Goal: Task Accomplishment & Management: Manage account settings

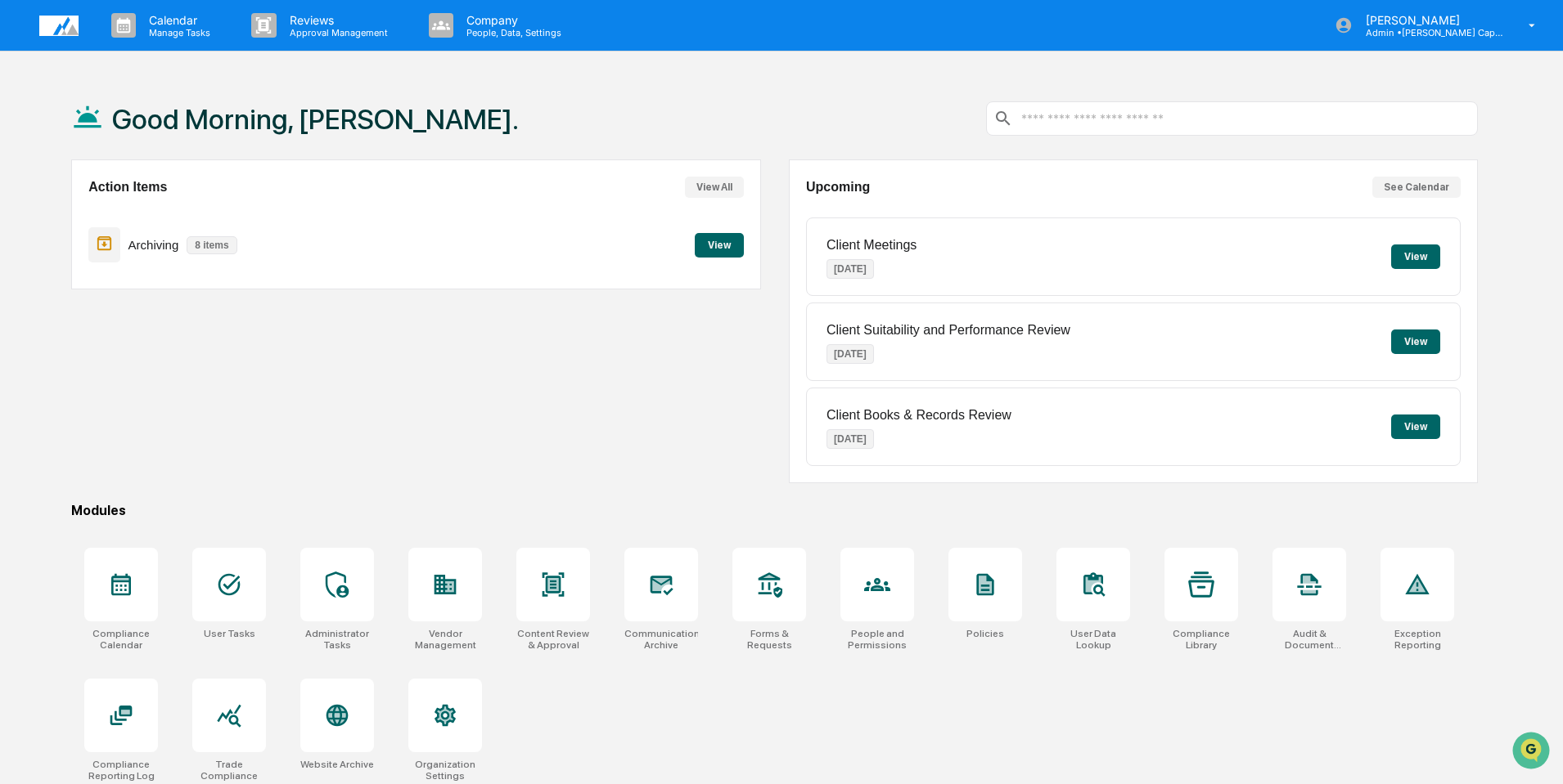
click at [721, 245] on button "View" at bounding box center [719, 245] width 49 height 25
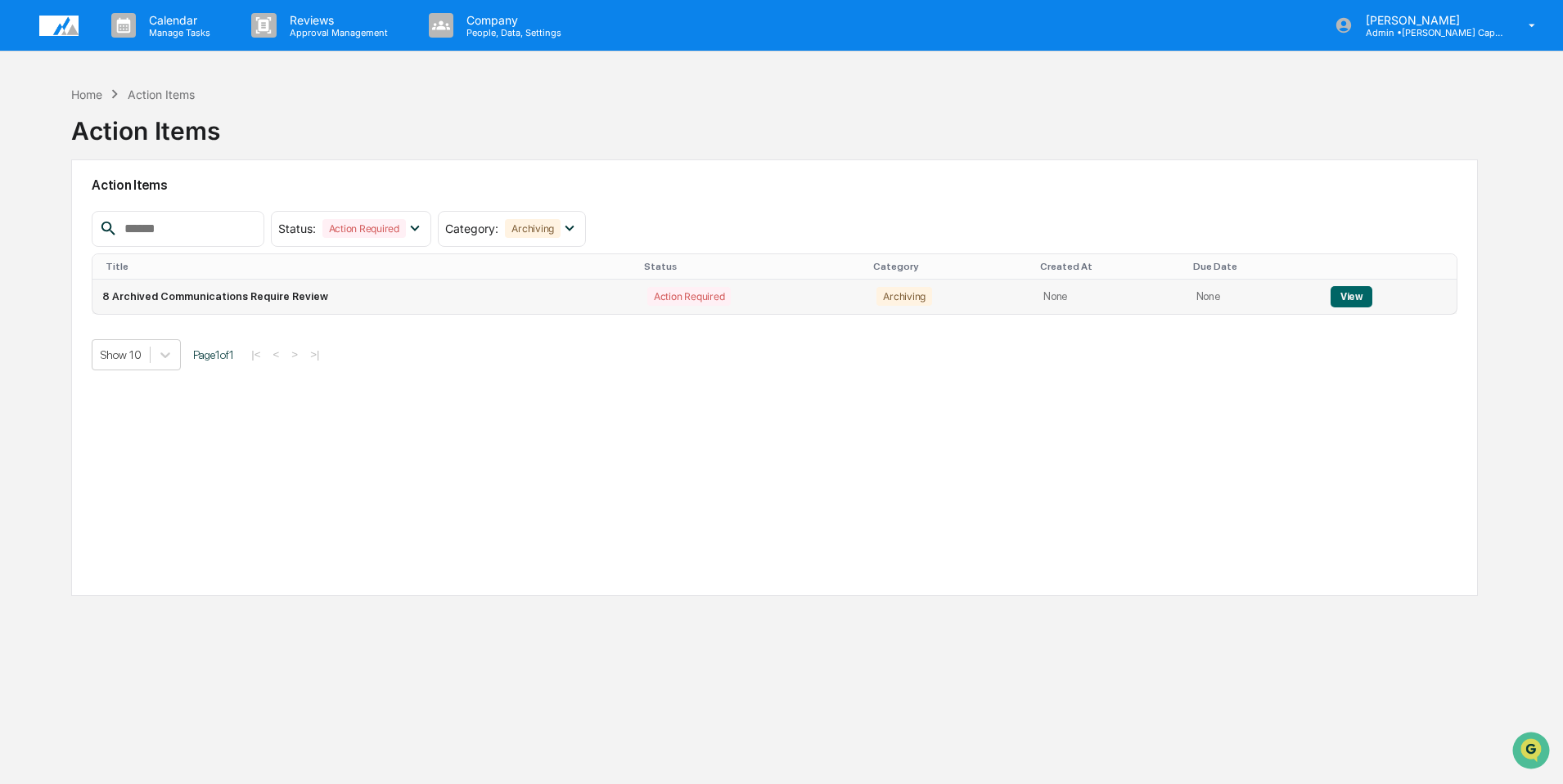
click at [1343, 294] on button "View" at bounding box center [1351, 296] width 42 height 21
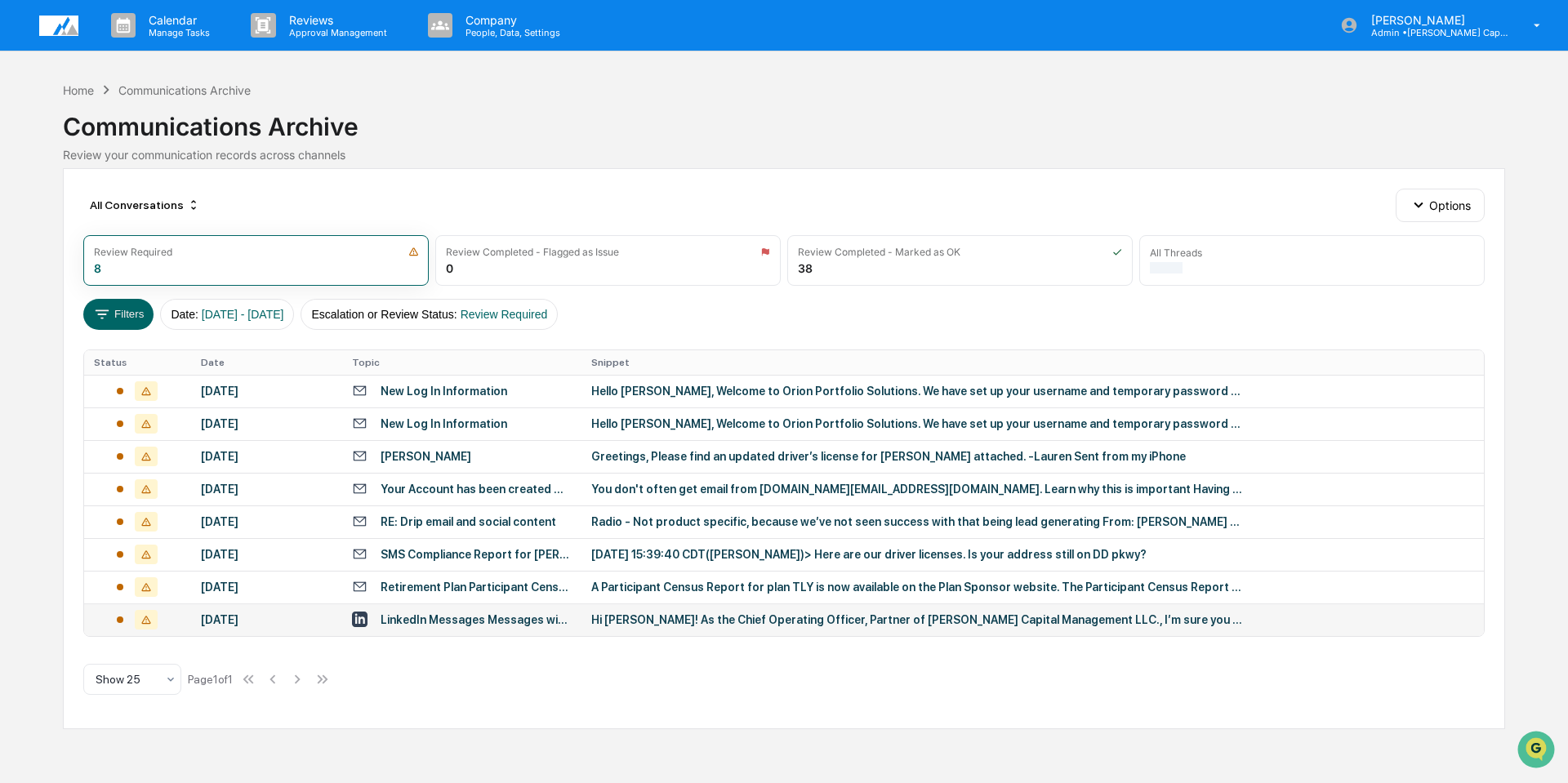
click at [720, 624] on div "Hi [PERSON_NAME]! As the Chief Operating Officer, Partner of [PERSON_NAME] Capi…" at bounding box center [918, 619] width 653 height 13
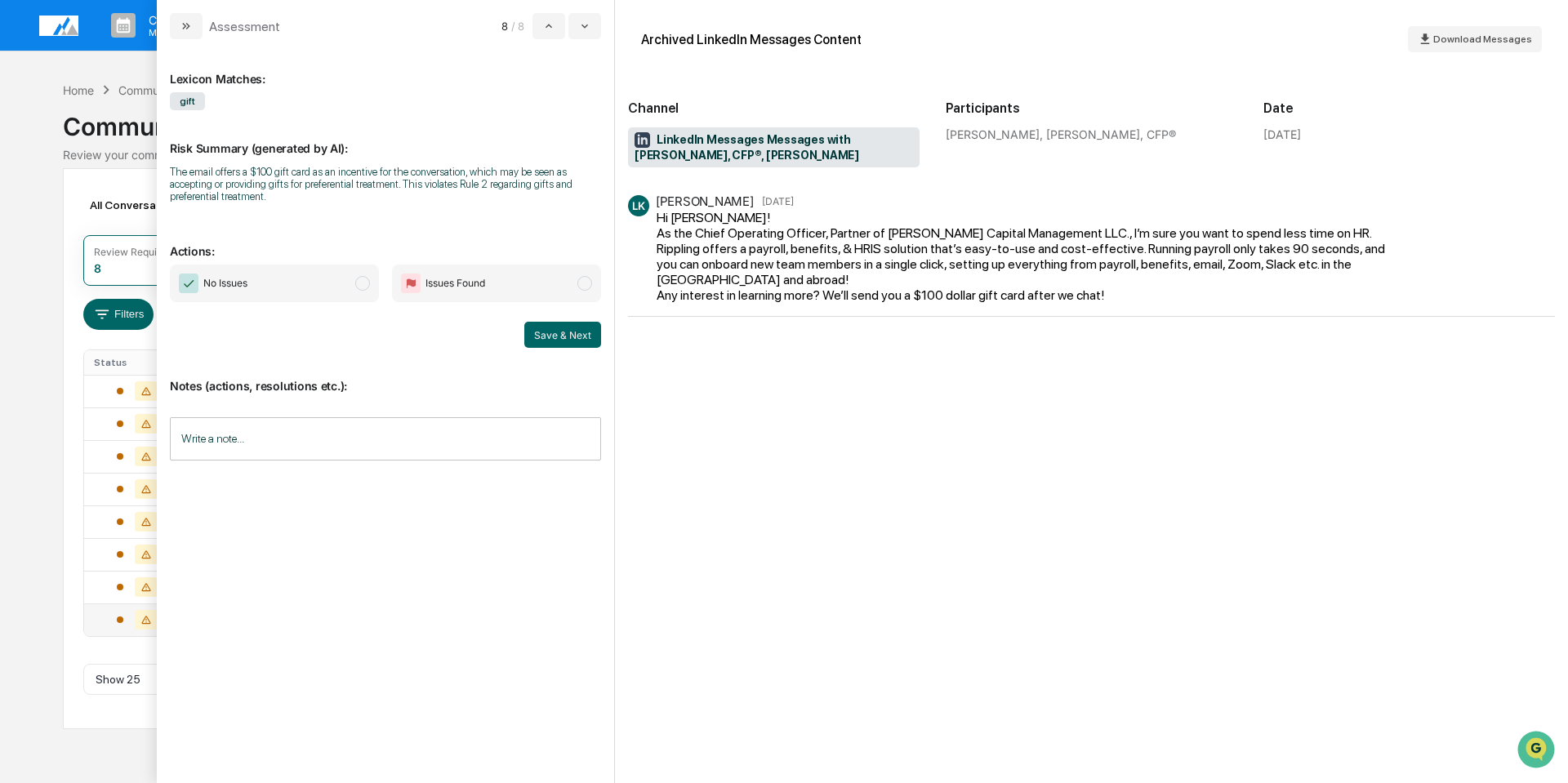
click at [298, 440] on input "Write a note..." at bounding box center [385, 439] width 431 height 44
click at [191, 283] on img "modal" at bounding box center [188, 283] width 20 height 20
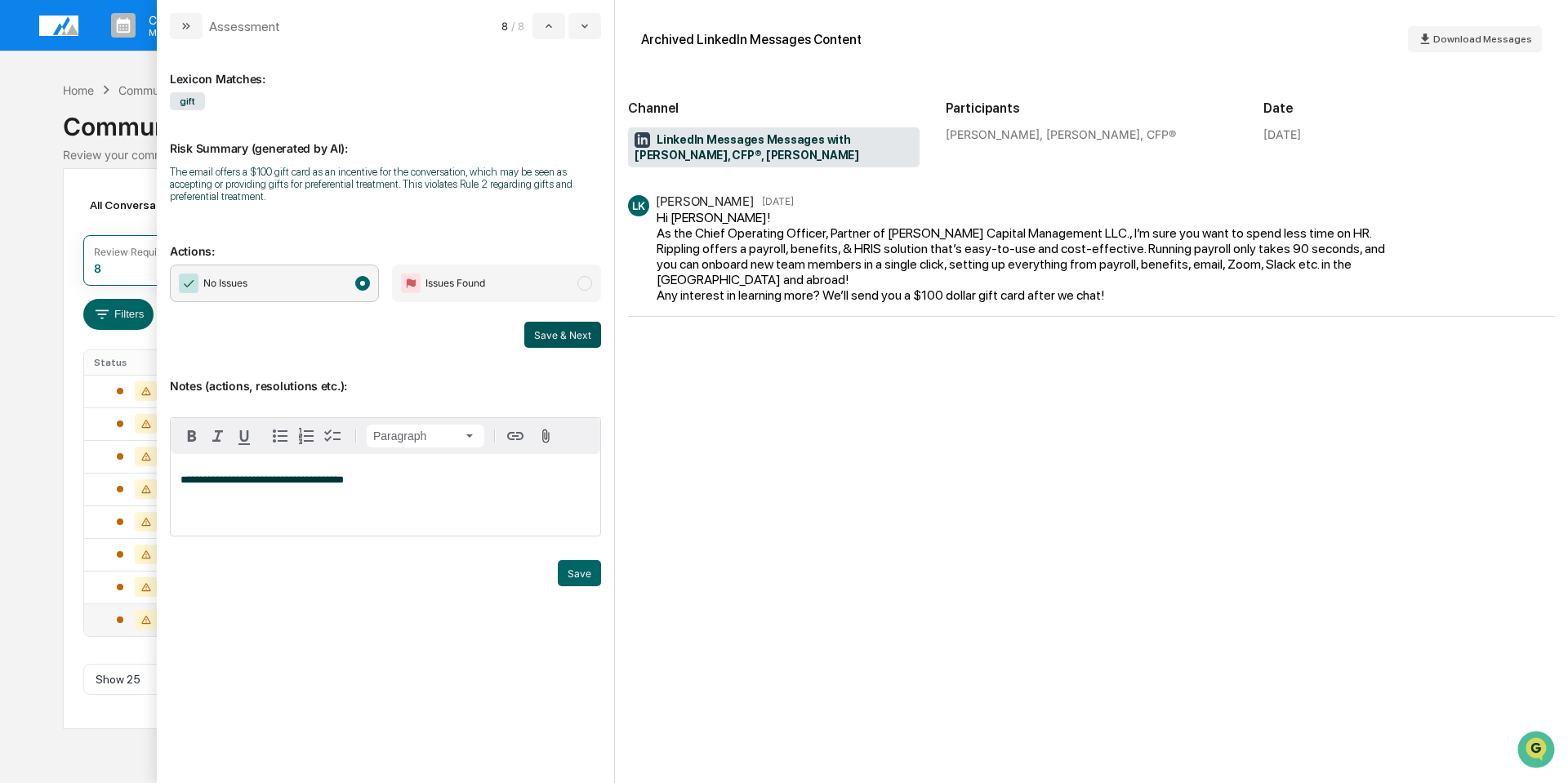
click at [566, 333] on button "Save & Next" at bounding box center [562, 335] width 76 height 26
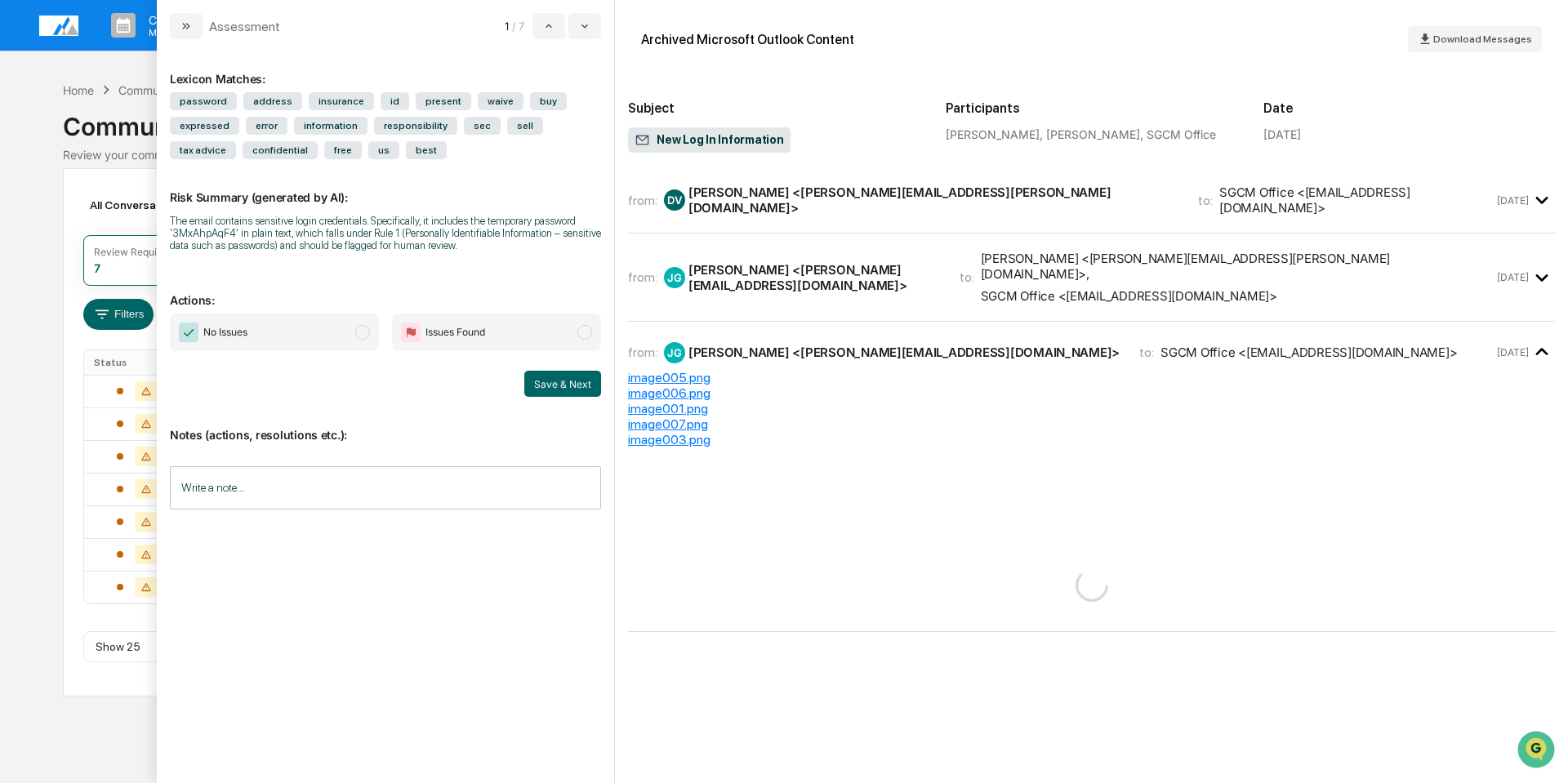
click at [855, 226] on div "from: DV [PERSON_NAME] <[PERSON_NAME][EMAIL_ADDRESS][PERSON_NAME][DOMAIN_NAME]>…" at bounding box center [1091, 207] width 927 height 54
click at [1337, 259] on span "[PERSON_NAME] <[PERSON_NAME][EMAIL_ADDRESS][PERSON_NAME][DOMAIN_NAME]> , SGCM O…" at bounding box center [1238, 278] width 513 height 54
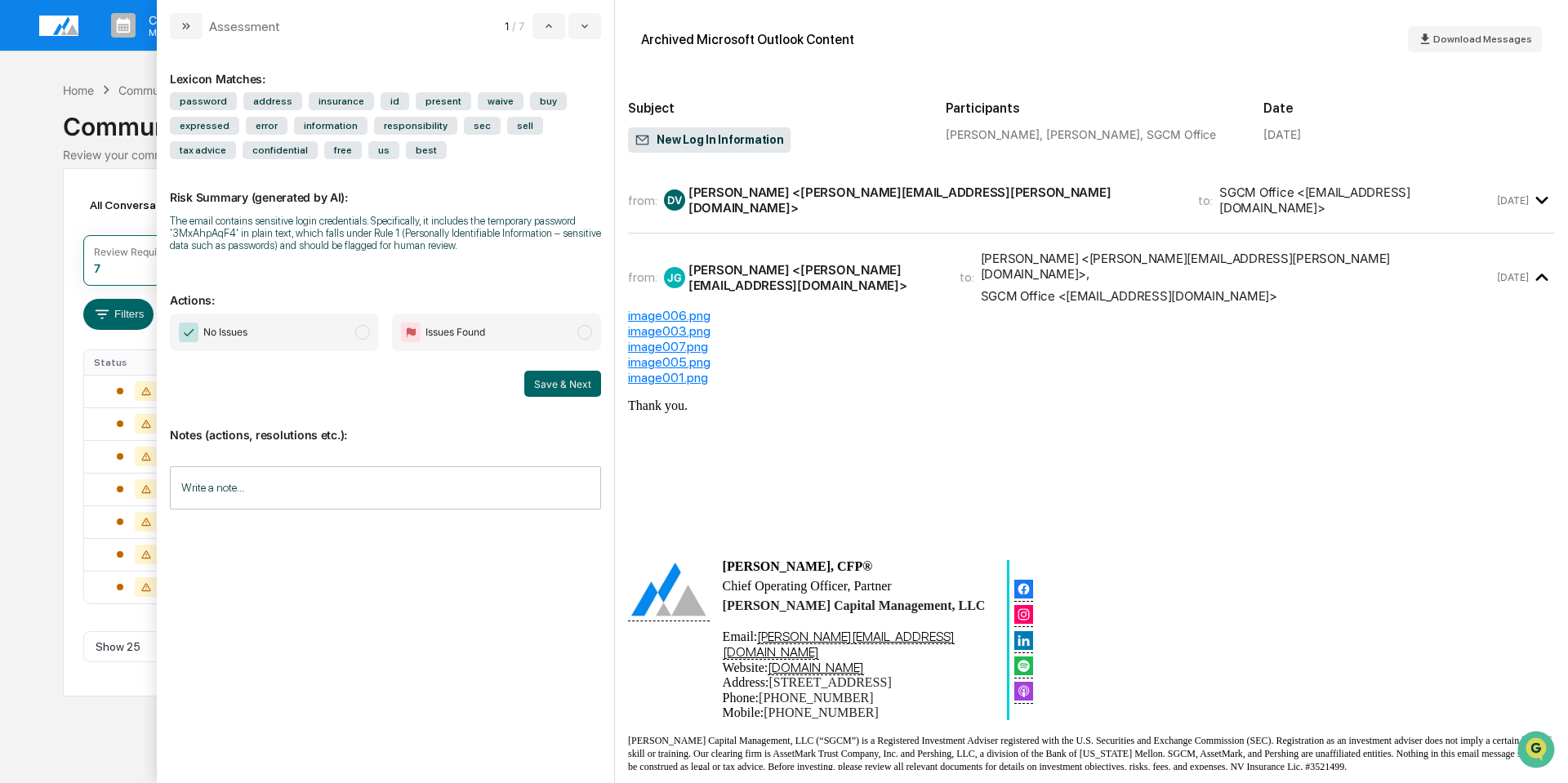
click at [1299, 201] on div "from: DV [PERSON_NAME] <[PERSON_NAME][EMAIL_ADDRESS][PERSON_NAME][DOMAIN_NAME]>…" at bounding box center [1062, 199] width 866 height 31
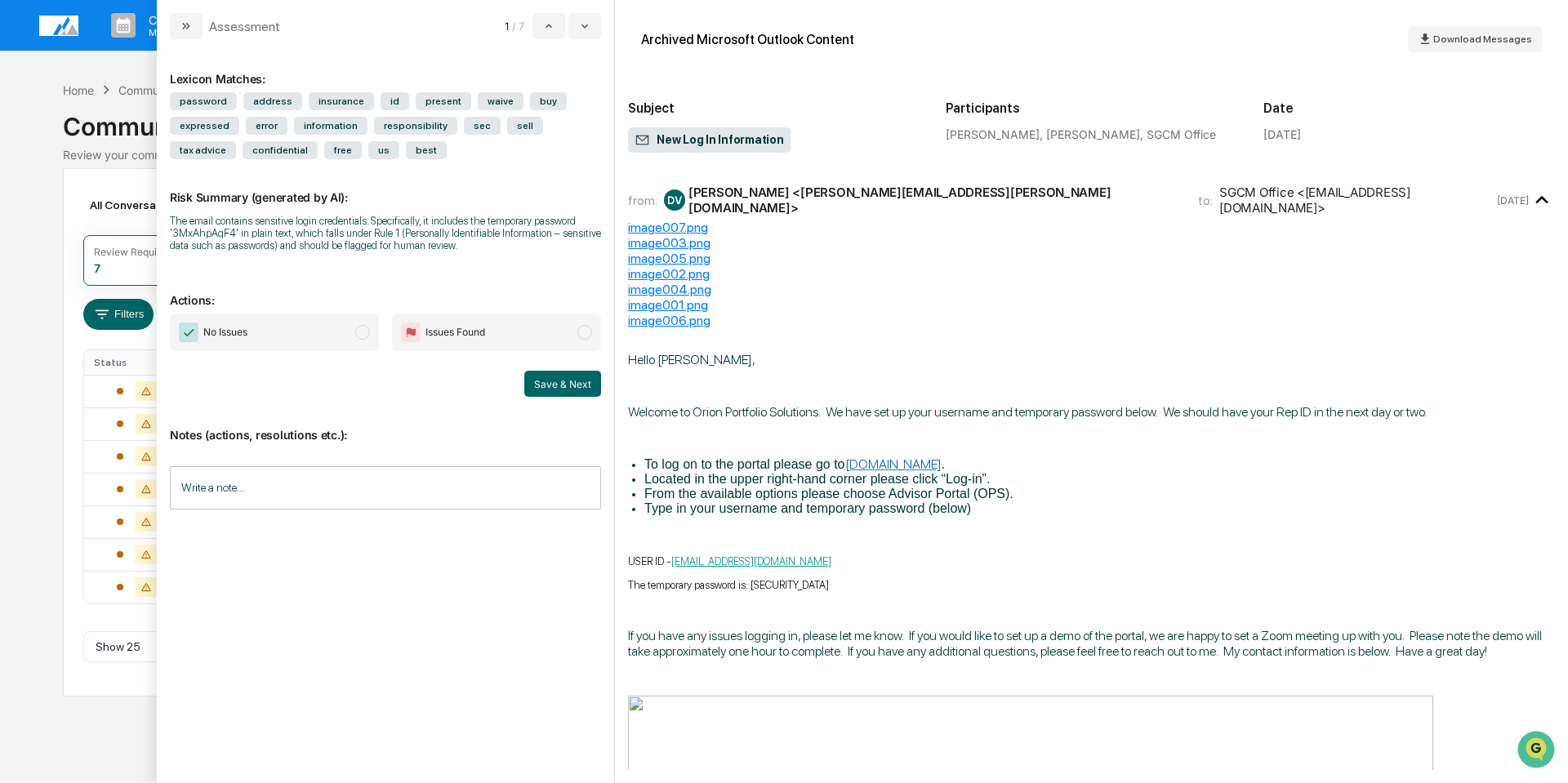
click at [391, 481] on input "Write a note..." at bounding box center [385, 489] width 431 height 44
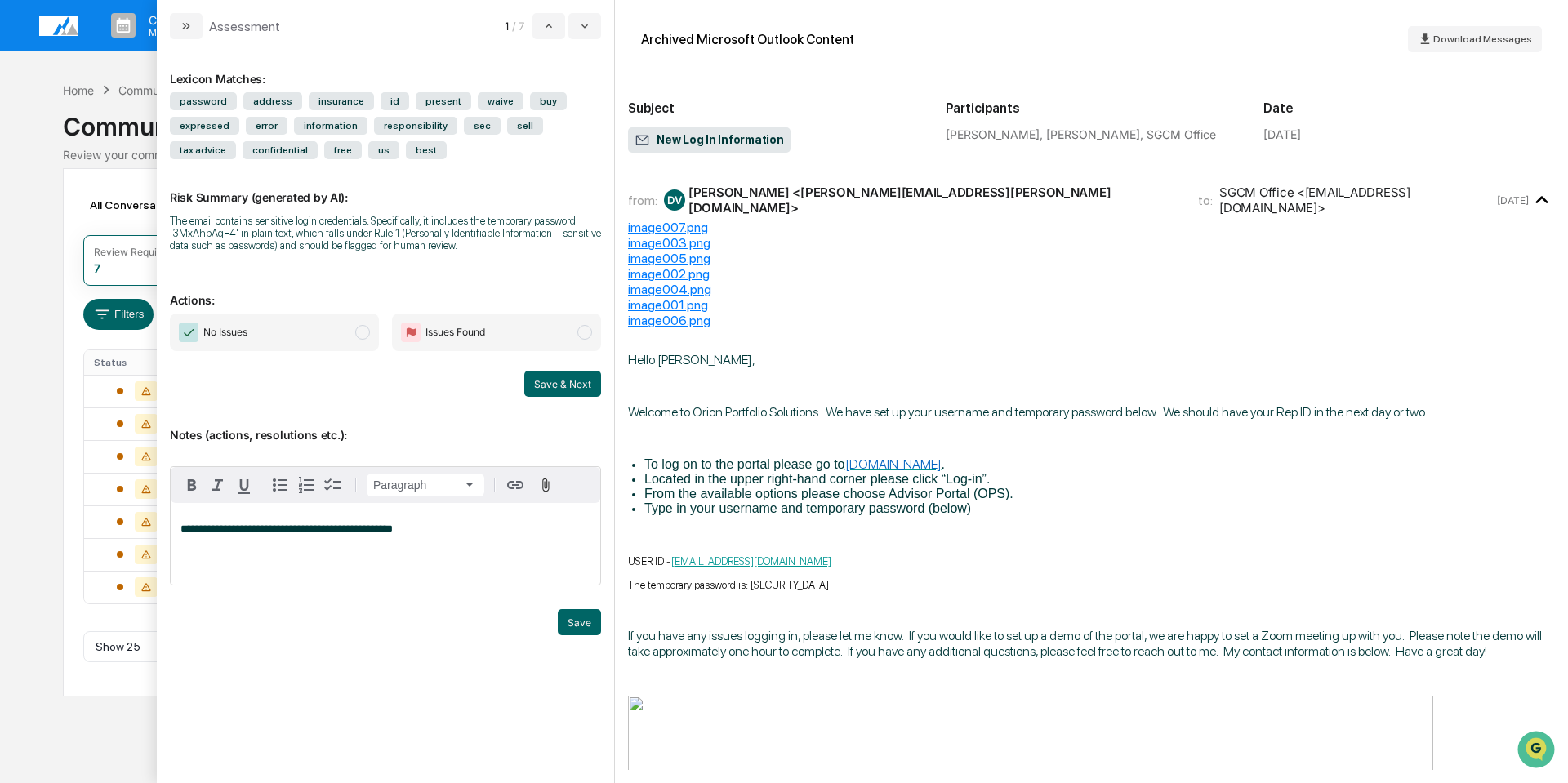
click at [189, 334] on img "modal" at bounding box center [188, 333] width 20 height 20
click at [565, 382] on button "Save & Next" at bounding box center [562, 384] width 76 height 26
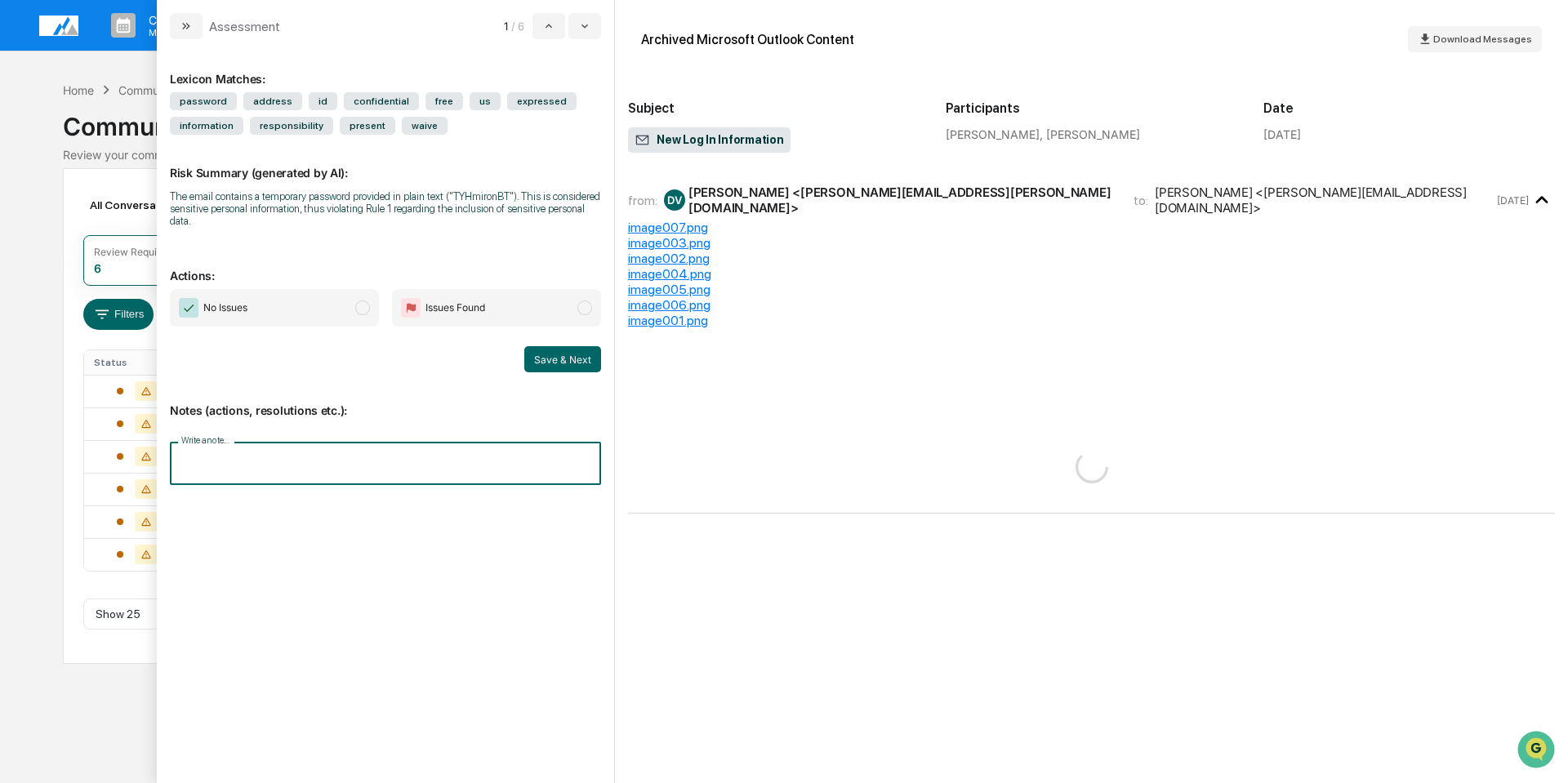
click at [294, 453] on input "Write a note..." at bounding box center [385, 464] width 431 height 44
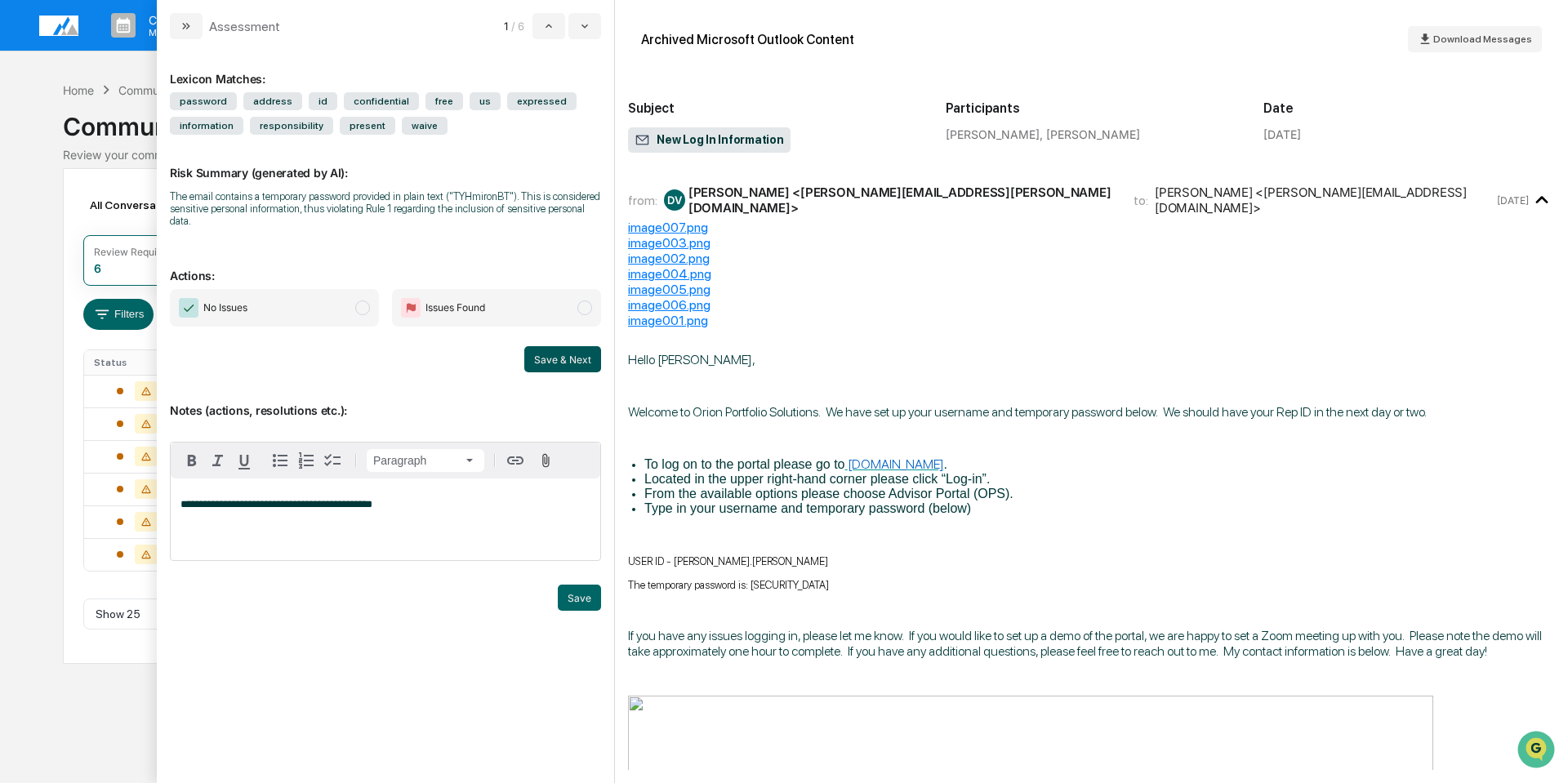
click at [571, 346] on button "Save & Next" at bounding box center [562, 359] width 76 height 26
click at [220, 302] on span "No Issues" at bounding box center [225, 307] width 45 height 16
click at [549, 346] on button "Save & Next" at bounding box center [562, 359] width 76 height 26
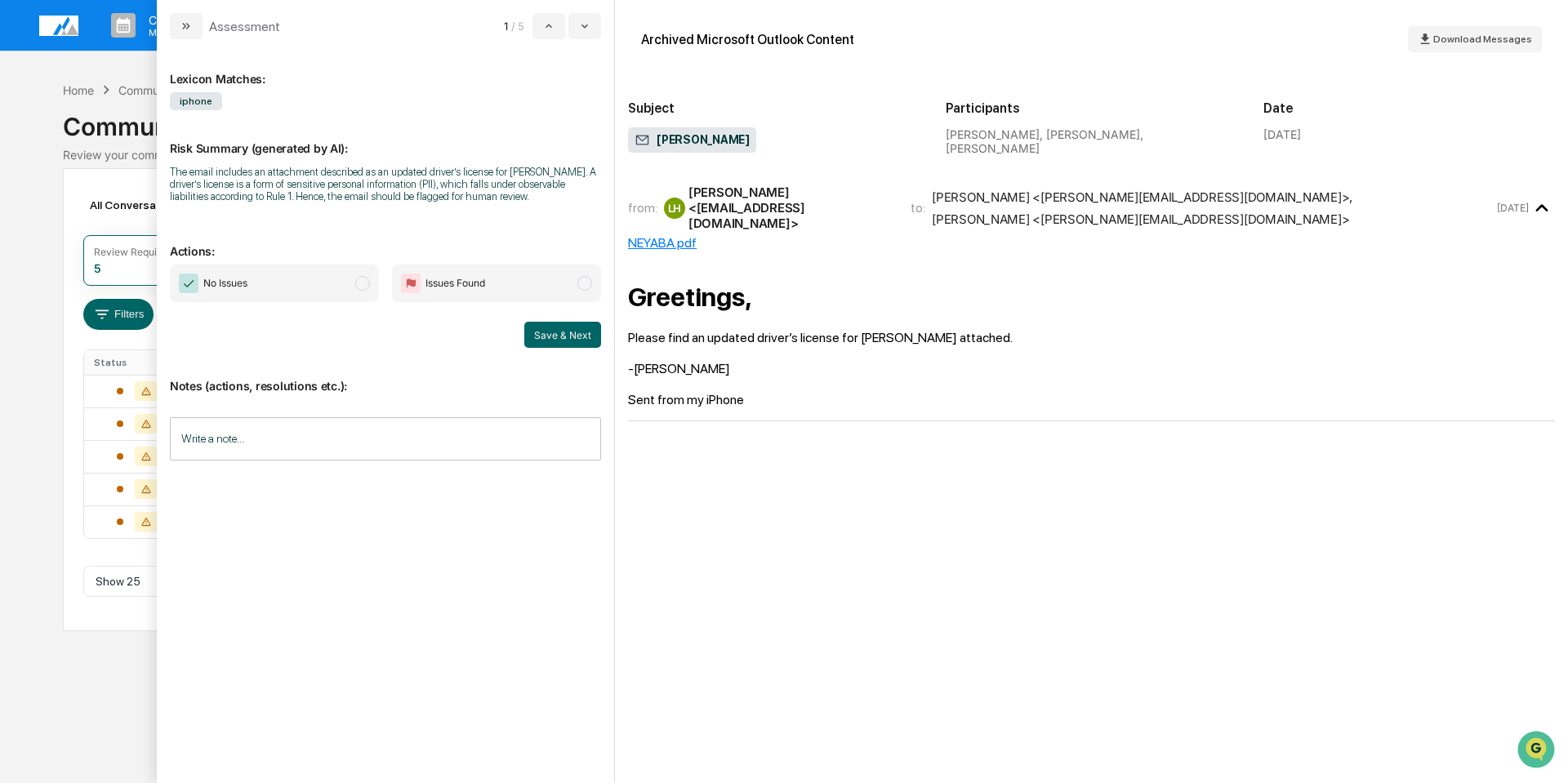
click at [780, 274] on div "Greetings, Please find an updated driver’s license for [PERSON_NAME] attached. …" at bounding box center [1091, 329] width 927 height 157
click at [342, 439] on input "Write a note..." at bounding box center [385, 439] width 431 height 44
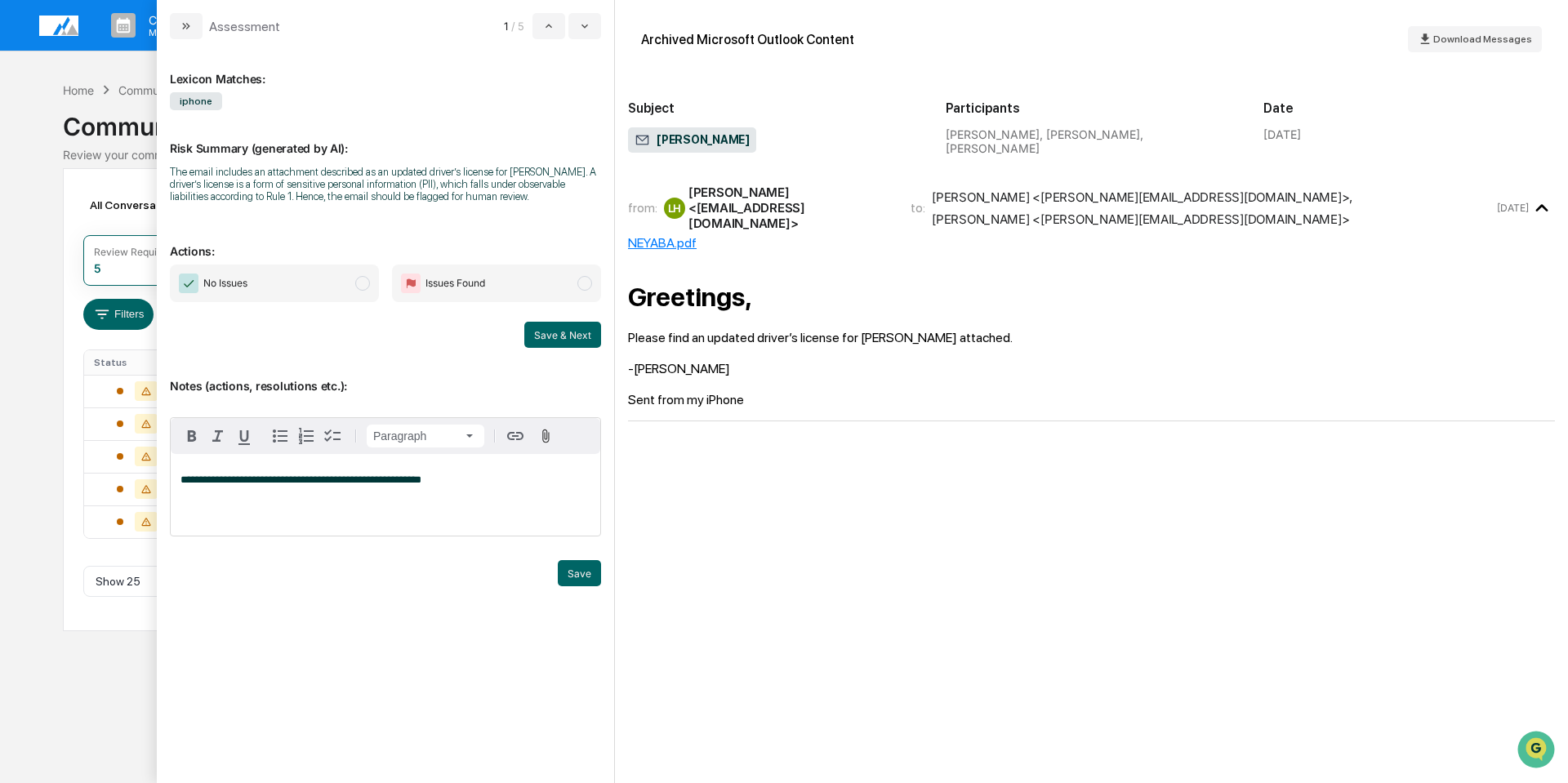
click at [186, 285] on img "modal" at bounding box center [188, 283] width 20 height 20
click at [555, 333] on button "Save & Next" at bounding box center [562, 335] width 76 height 26
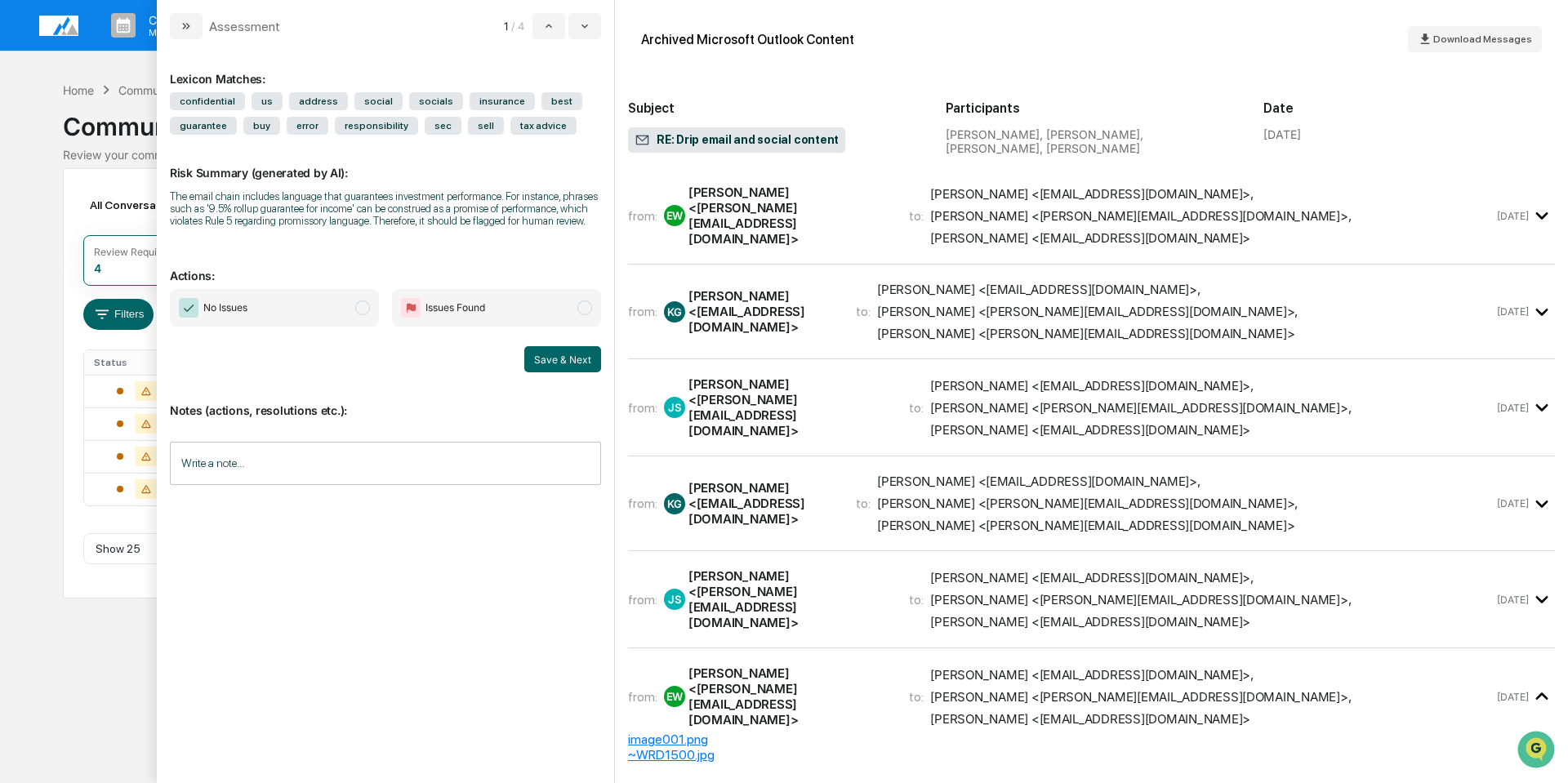
click at [1183, 570] on span "[PERSON_NAME] <[EMAIL_ADDRESS][DOMAIN_NAME]> , [PERSON_NAME] <[PERSON_NAME][EMA…" at bounding box center [1212, 600] width 563 height 59
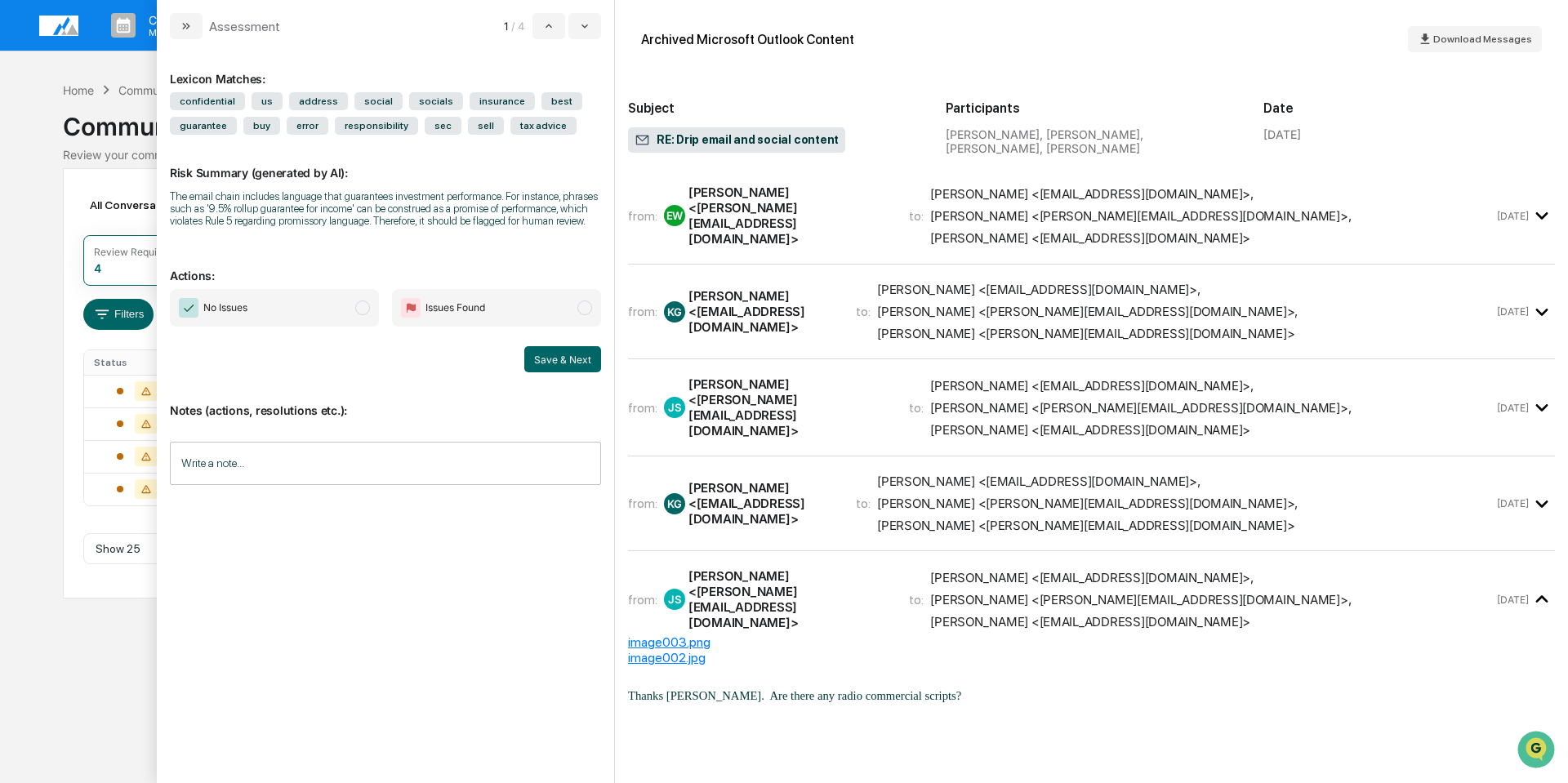
click at [1369, 474] on span "[PERSON_NAME] <[EMAIL_ADDRESS][DOMAIN_NAME]> , [PERSON_NAME] <[PERSON_NAME][EMA…" at bounding box center [1184, 503] width 616 height 59
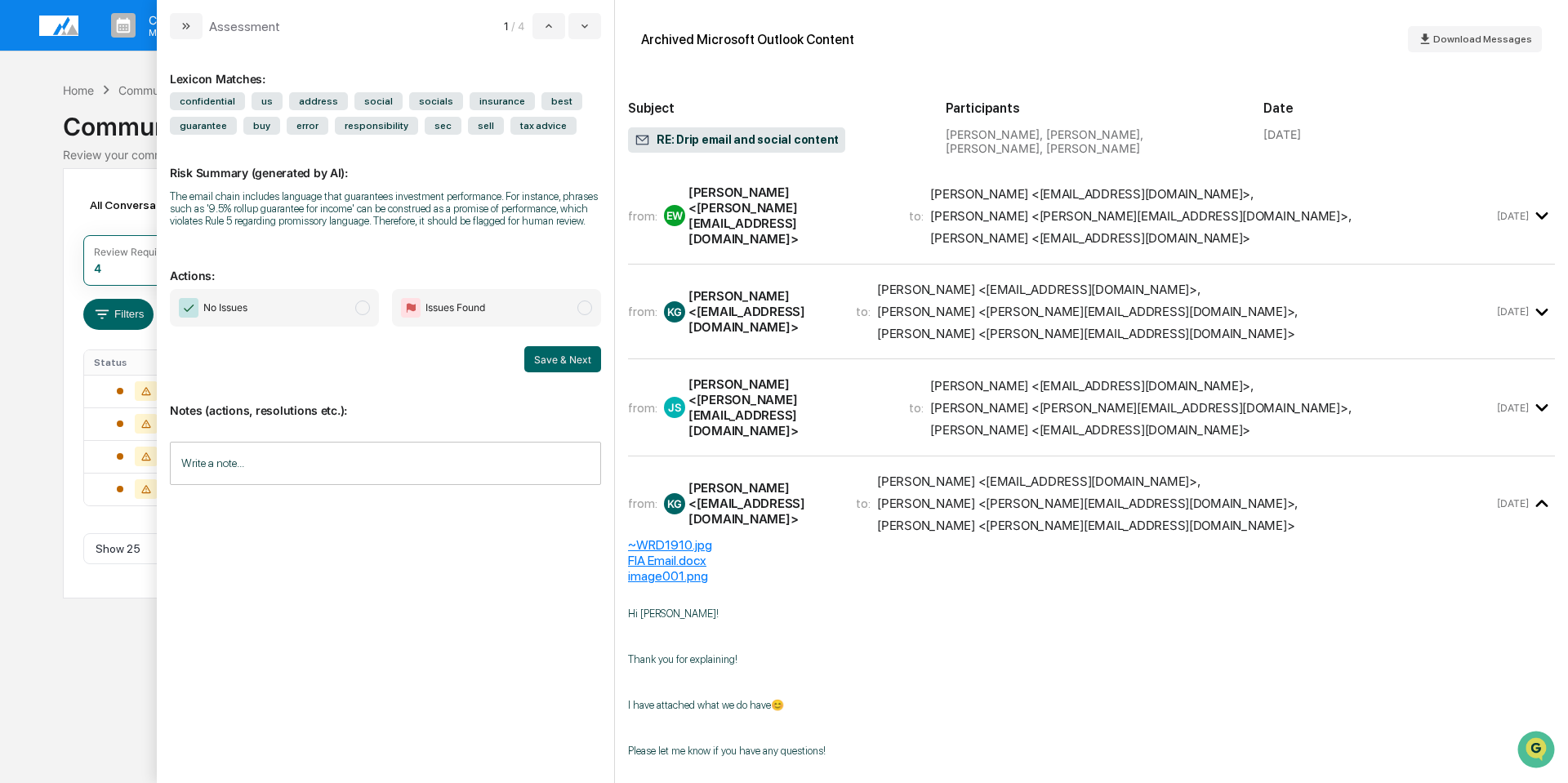
click at [1341, 379] on span "[PERSON_NAME] <[EMAIL_ADDRESS][DOMAIN_NAME]> , [PERSON_NAME] <[PERSON_NAME][EMA…" at bounding box center [1212, 408] width 563 height 59
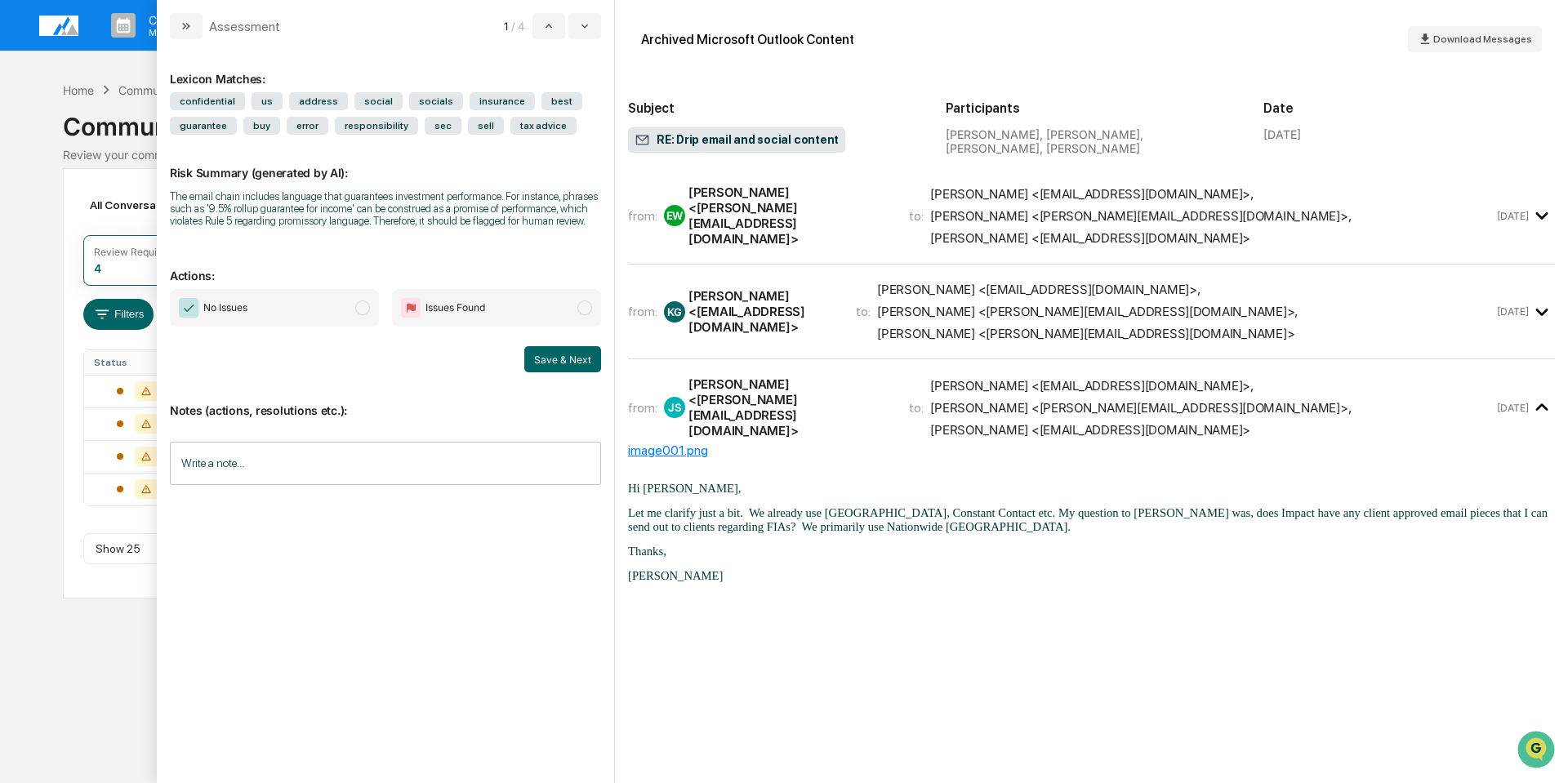
click at [1384, 294] on span "[PERSON_NAME] <[EMAIL_ADDRESS][DOMAIN_NAME]> , [PERSON_NAME] <[PERSON_NAME][EMA…" at bounding box center [1184, 311] width 616 height 59
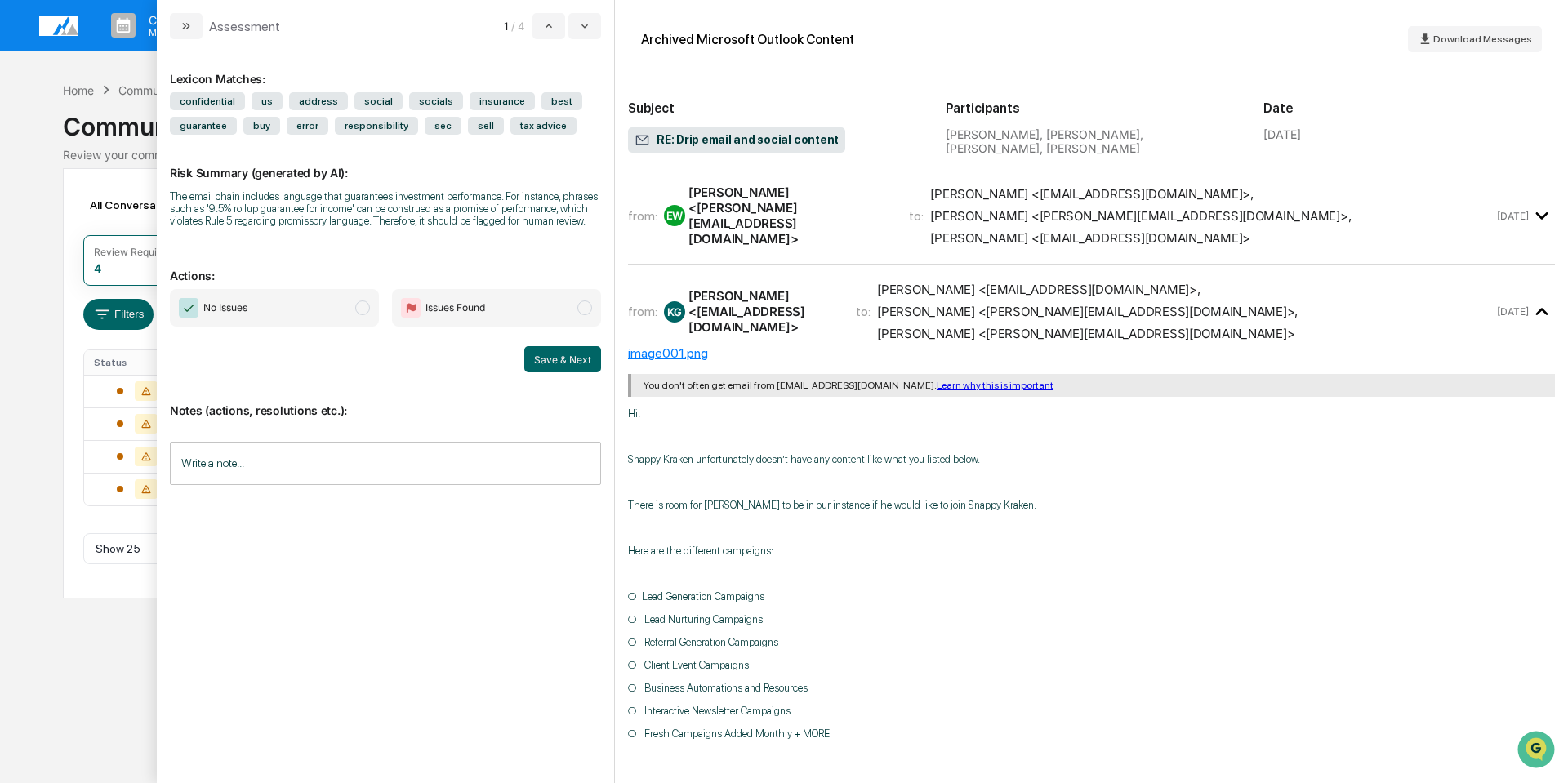
click at [1359, 213] on span "[PERSON_NAME] <[EMAIL_ADDRESS][DOMAIN_NAME]> , [PERSON_NAME] <[PERSON_NAME][EMA…" at bounding box center [1212, 216] width 563 height 59
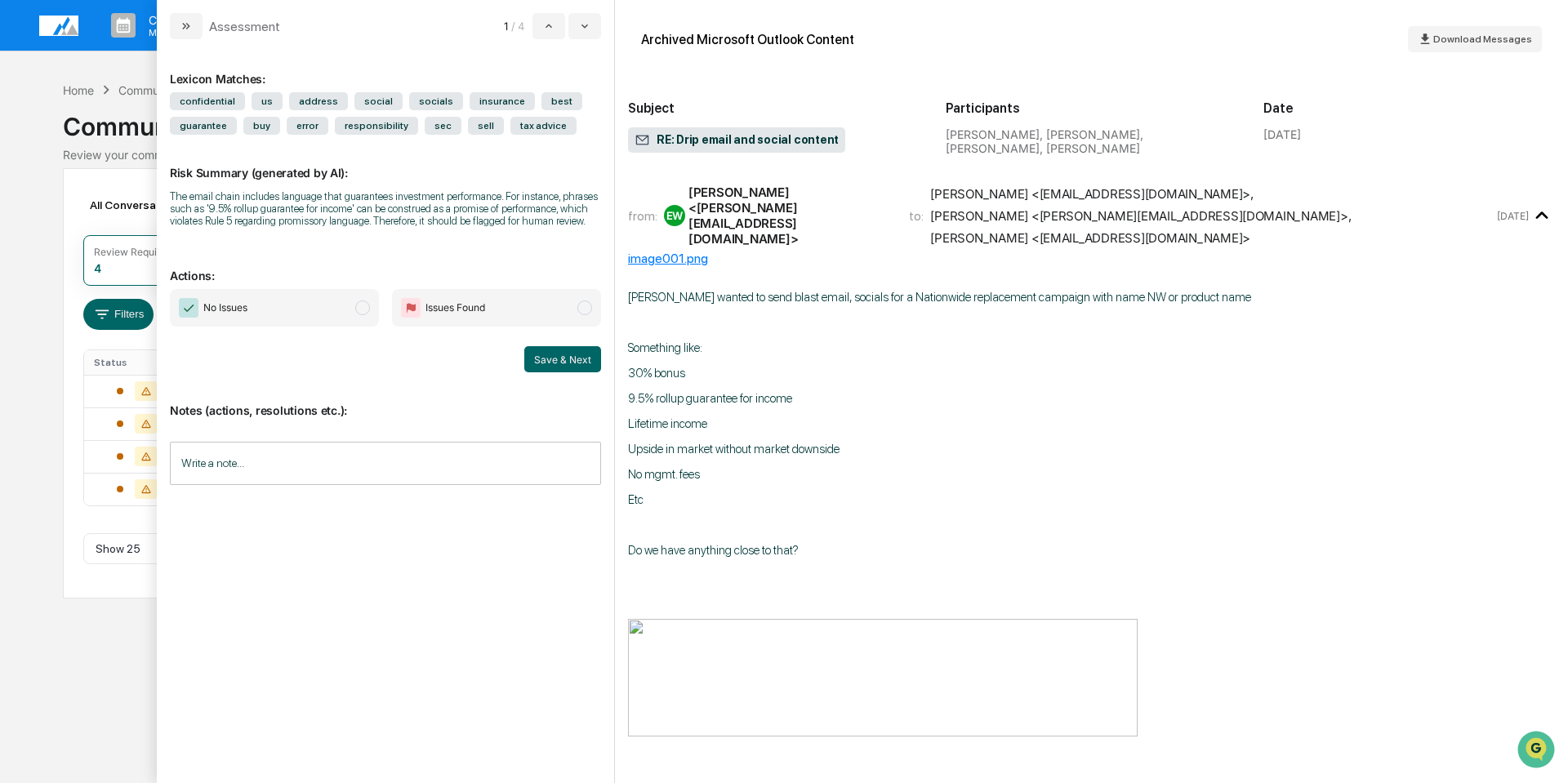
click at [182, 303] on img "modal" at bounding box center [188, 308] width 20 height 20
click at [284, 462] on input "Write a note..." at bounding box center [385, 464] width 431 height 44
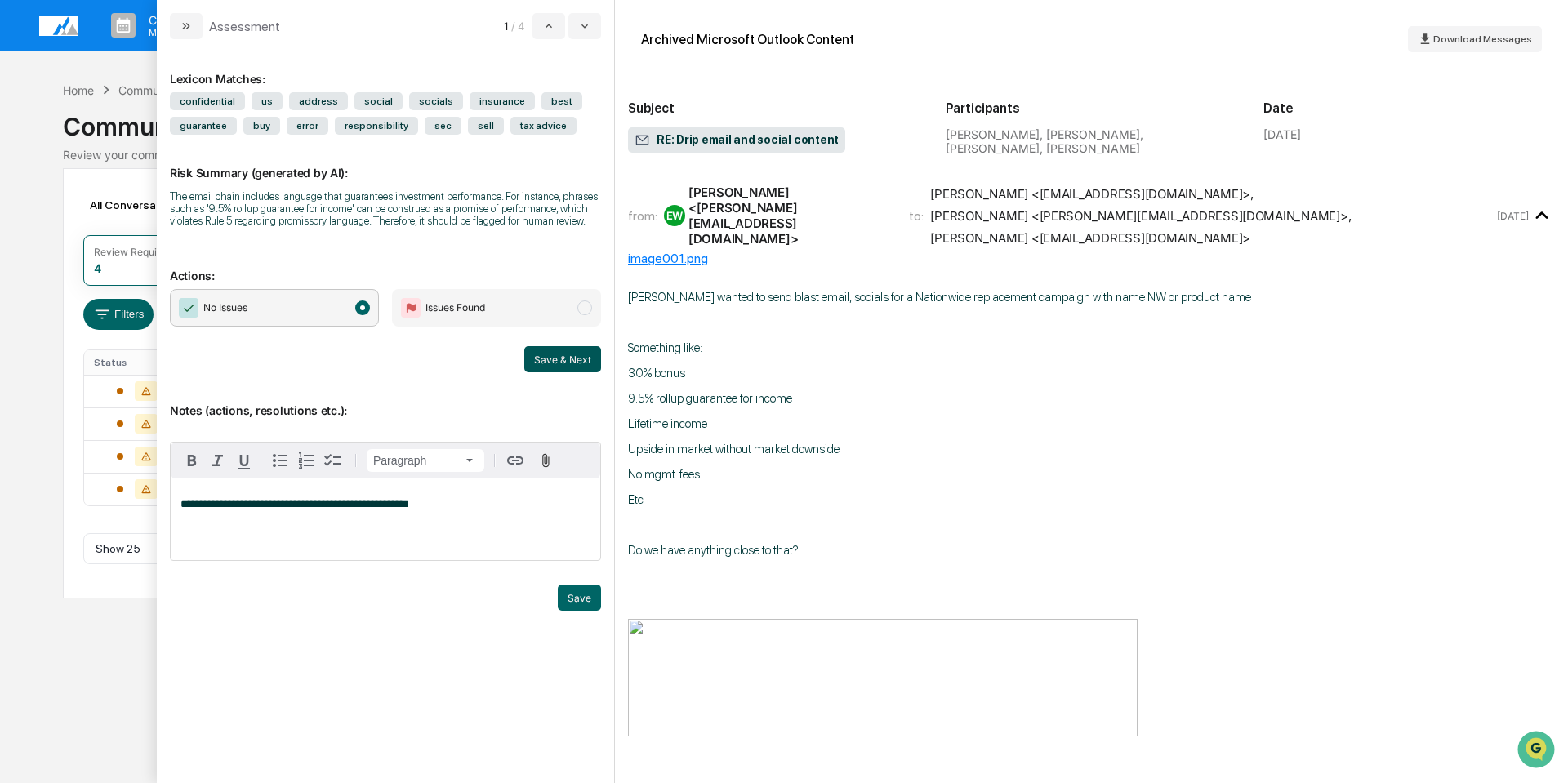
click at [568, 362] on button "Save & Next" at bounding box center [562, 359] width 76 height 26
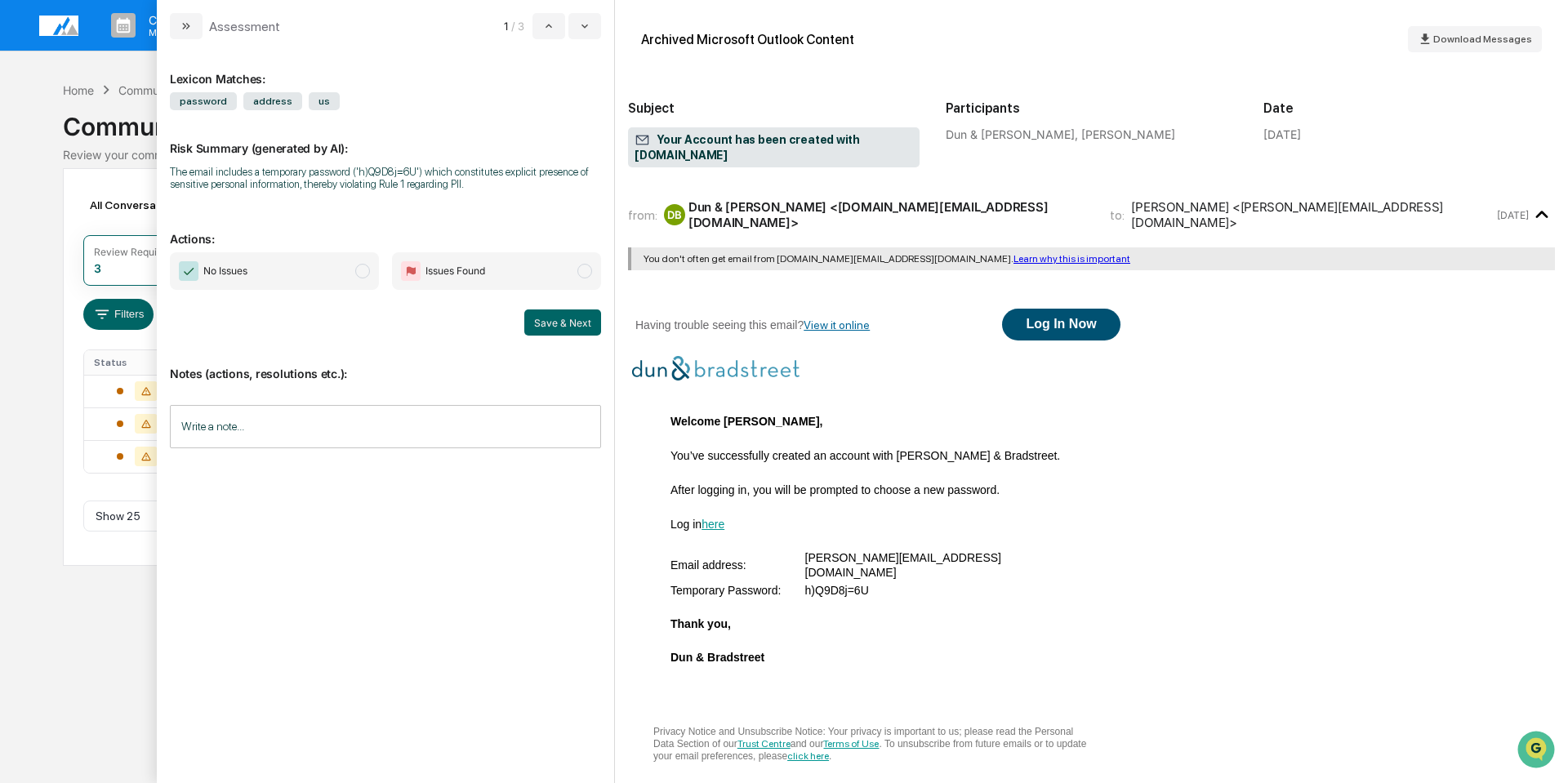
click at [189, 275] on img "modal" at bounding box center [188, 272] width 20 height 20
click at [282, 428] on input "Write a note..." at bounding box center [385, 427] width 431 height 44
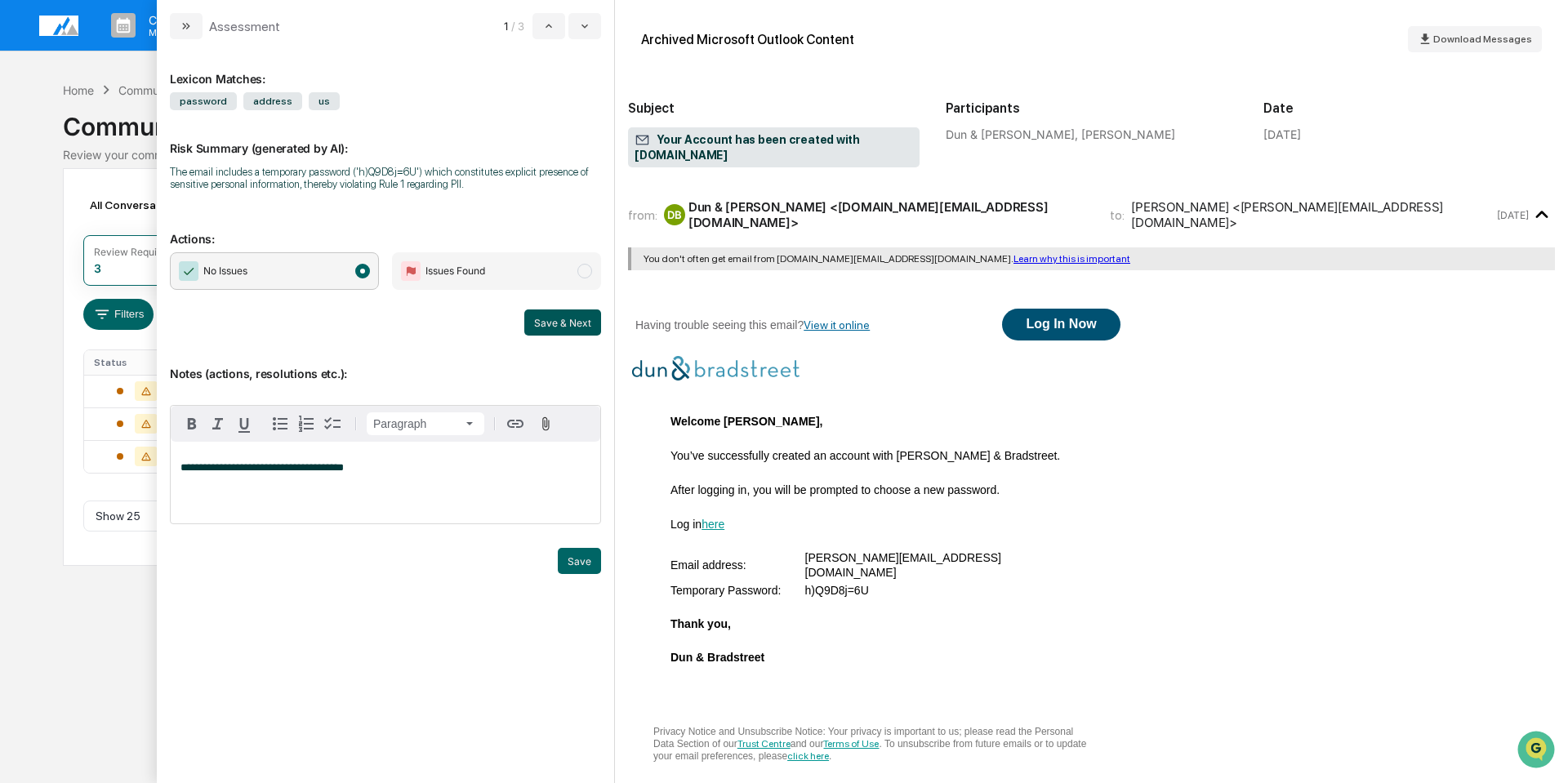
click at [538, 324] on button "Save & Next" at bounding box center [562, 322] width 76 height 26
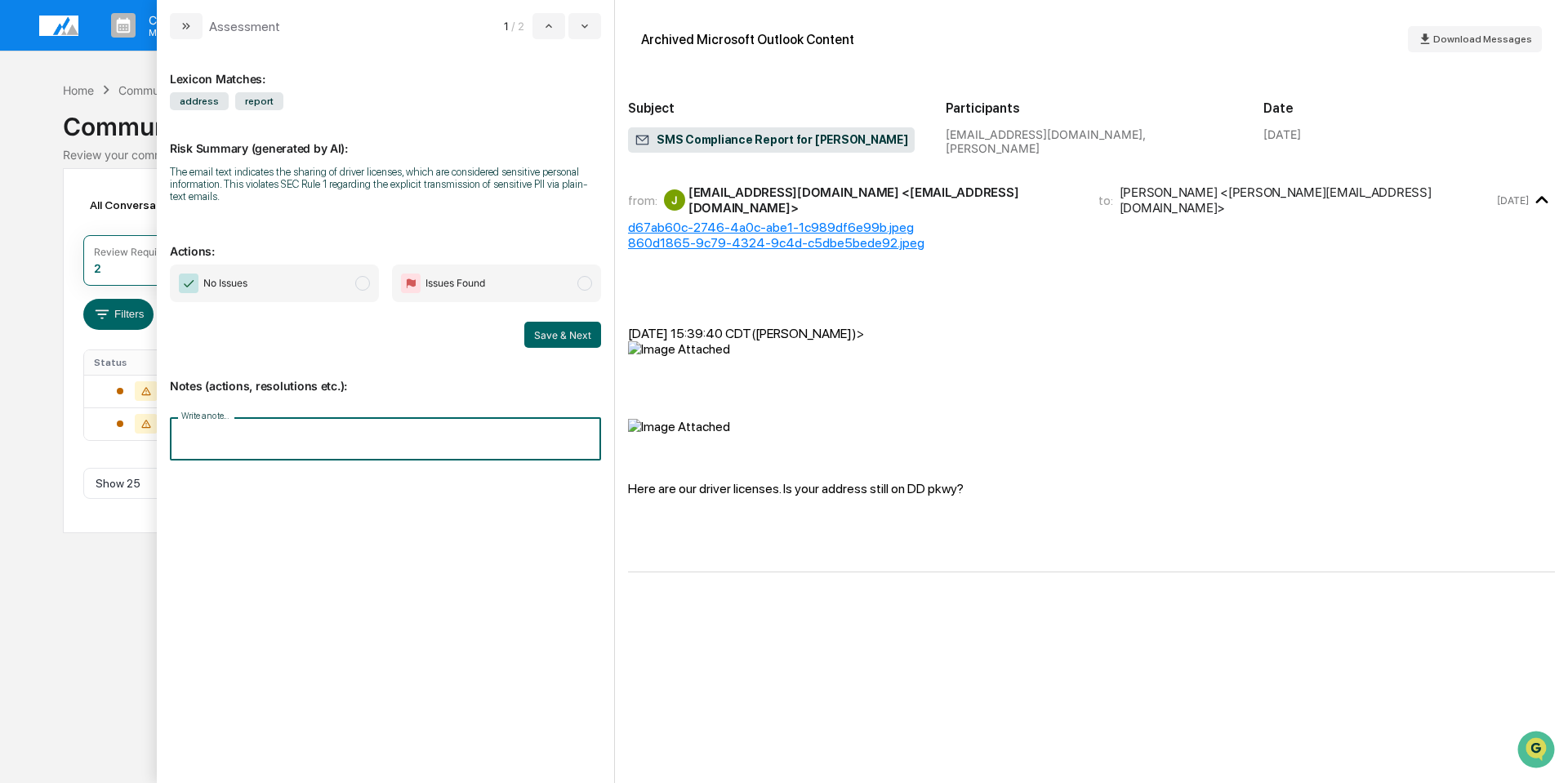
click at [333, 449] on input "Write a note..." at bounding box center [385, 439] width 431 height 44
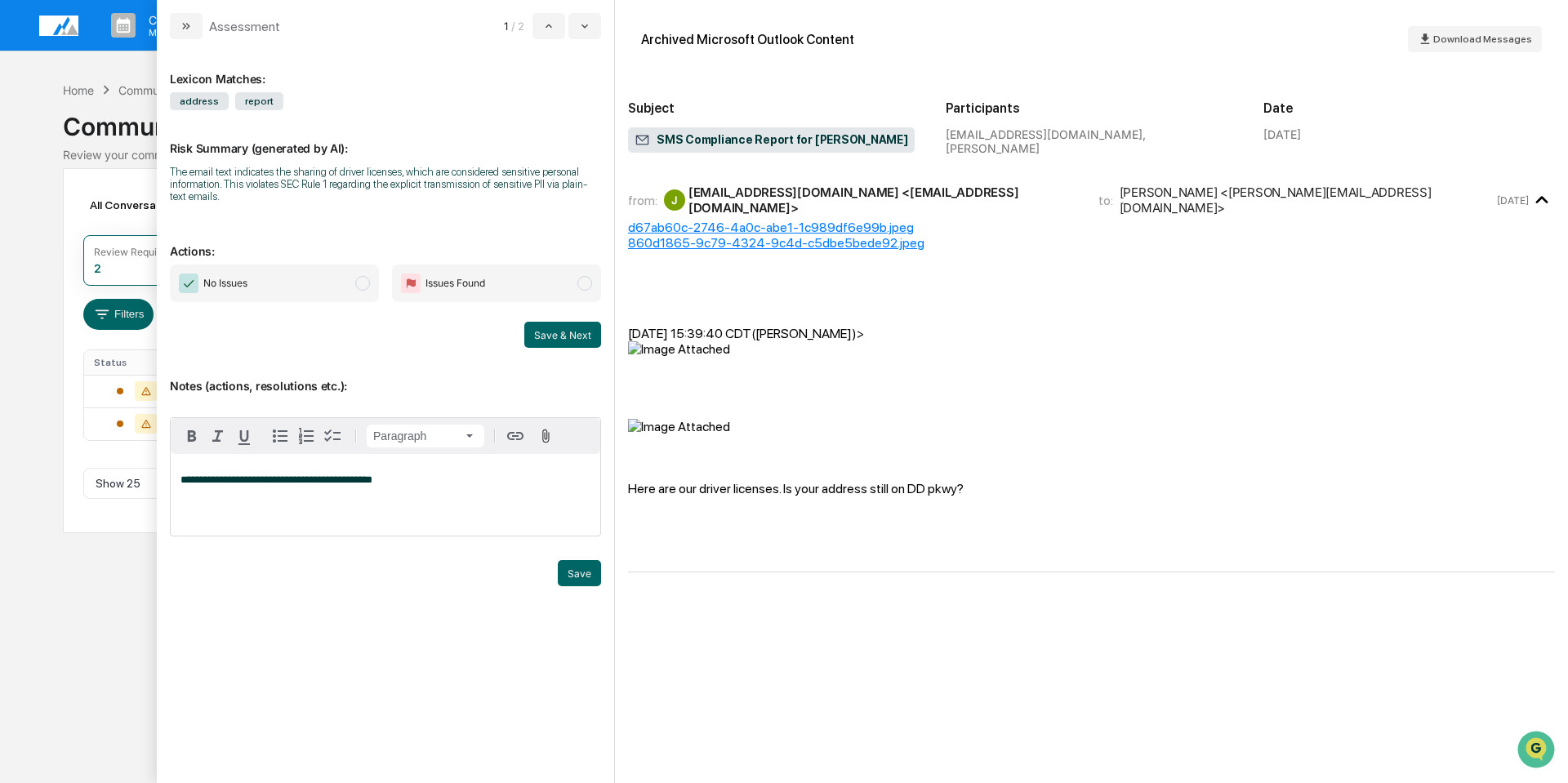
click at [199, 281] on span "No Issues" at bounding box center [212, 283] width 68 height 20
click at [588, 327] on button "Save & Next" at bounding box center [562, 335] width 76 height 26
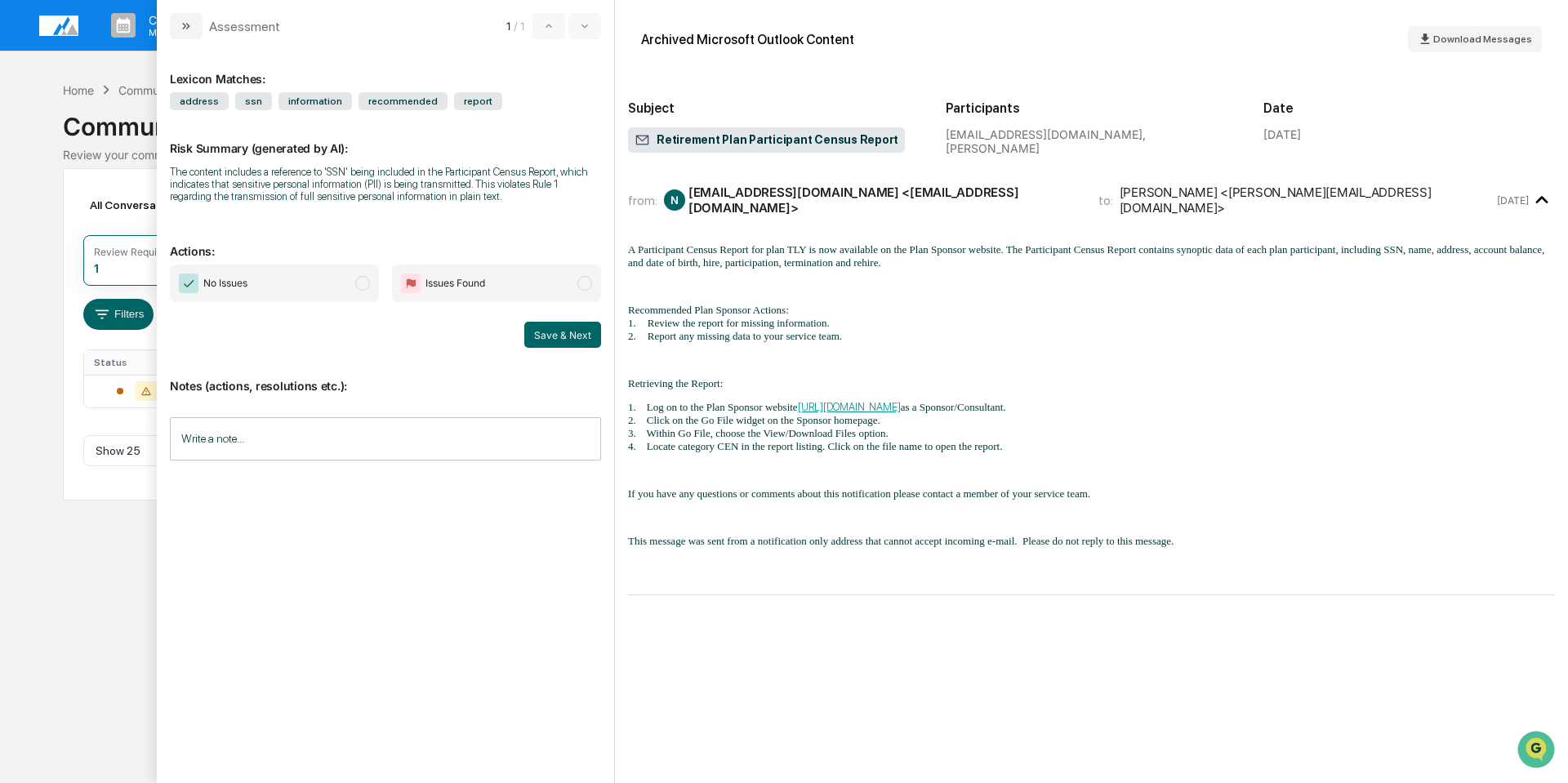
click at [339, 444] on input "Write a note..." at bounding box center [385, 439] width 431 height 44
click at [197, 277] on img "modal" at bounding box center [188, 283] width 20 height 20
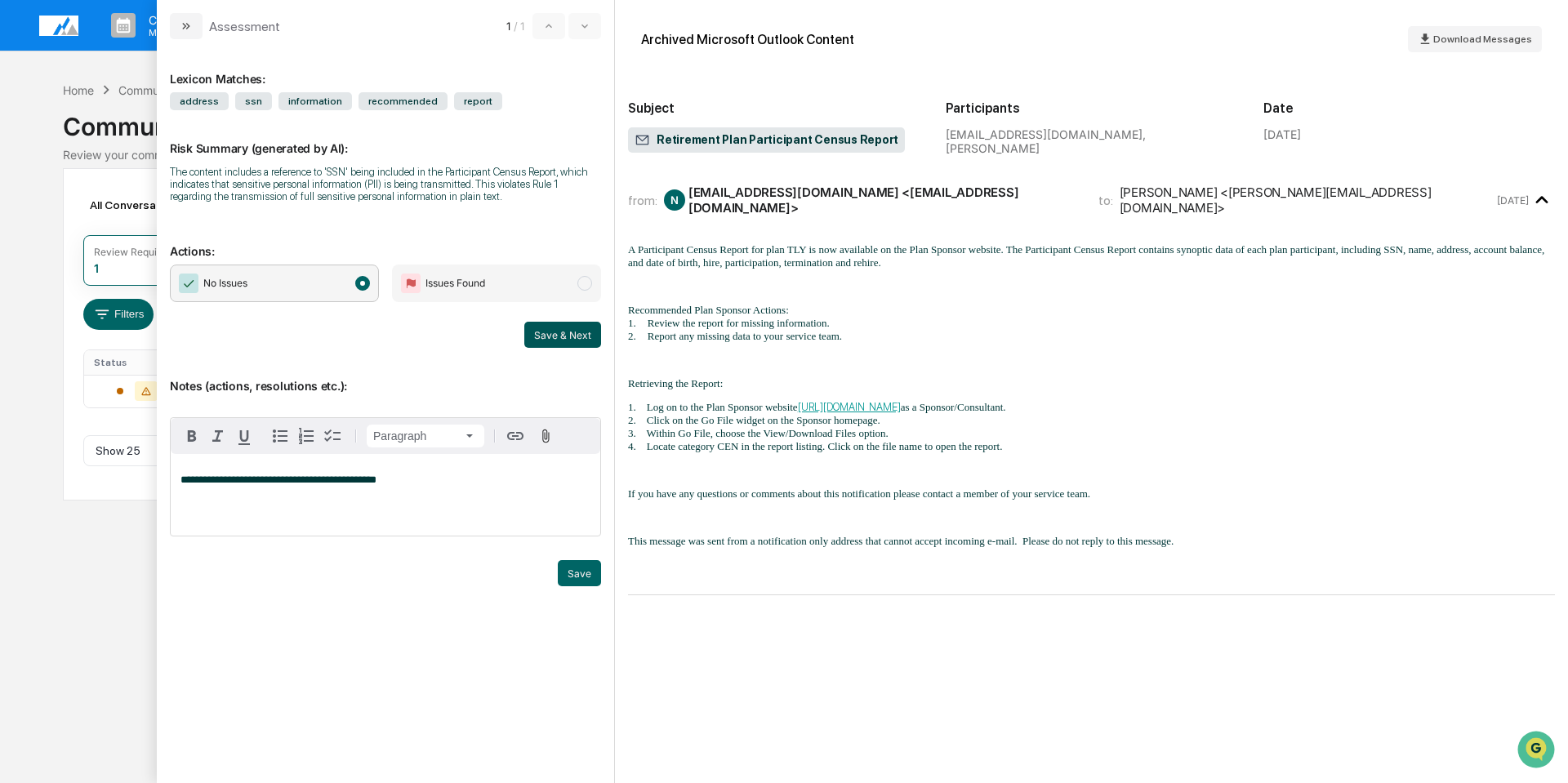
click at [549, 328] on button "Save & Next" at bounding box center [562, 335] width 76 height 26
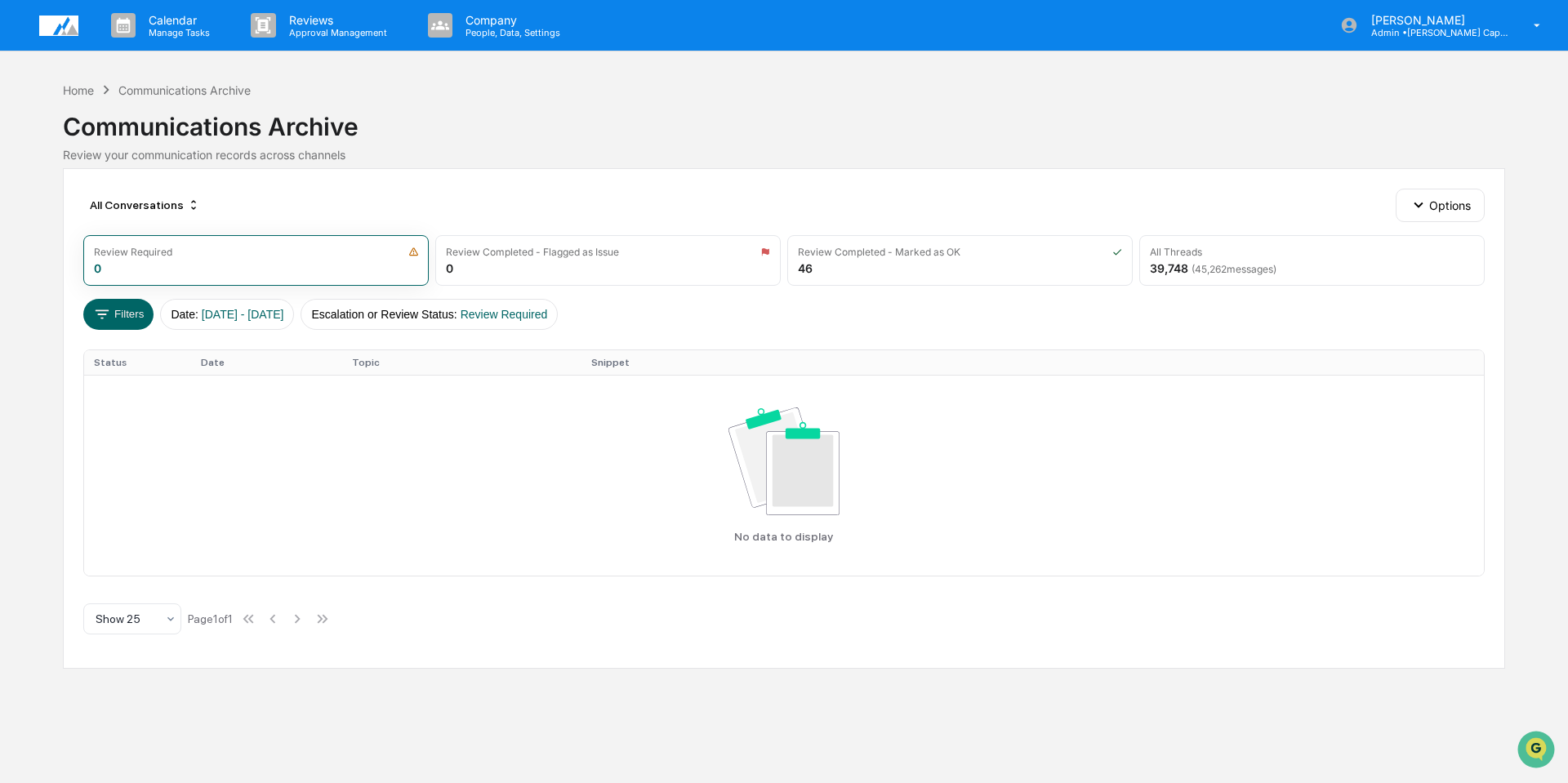
click at [52, 26] on img at bounding box center [59, 26] width 40 height 21
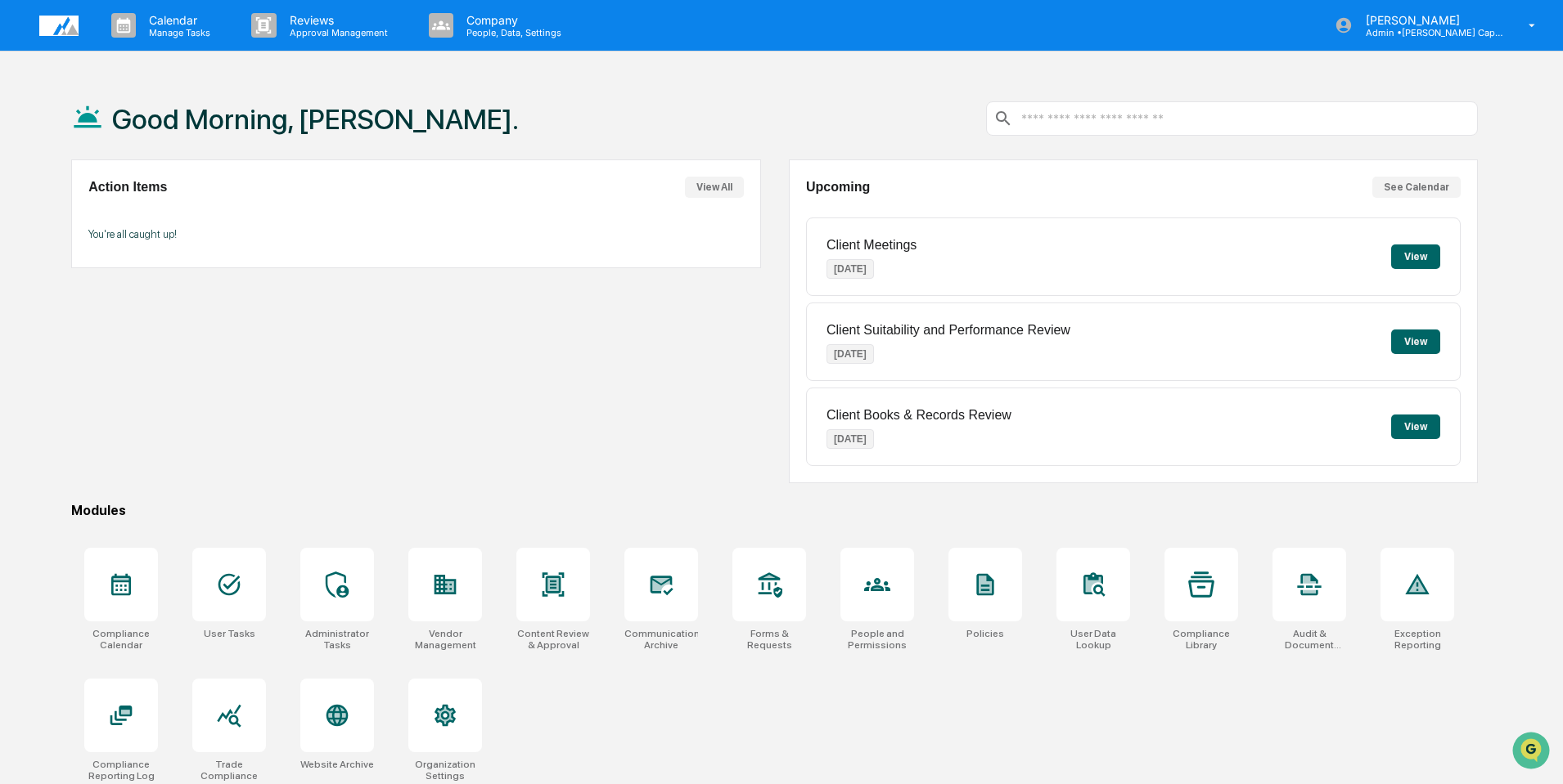
click at [723, 50] on div "Calendar Manage Tasks Reviews Approval Management Company People, Data, Setting…" at bounding box center [782, 26] width 1563 height 52
click at [1407, 252] on button "View" at bounding box center [1415, 256] width 49 height 25
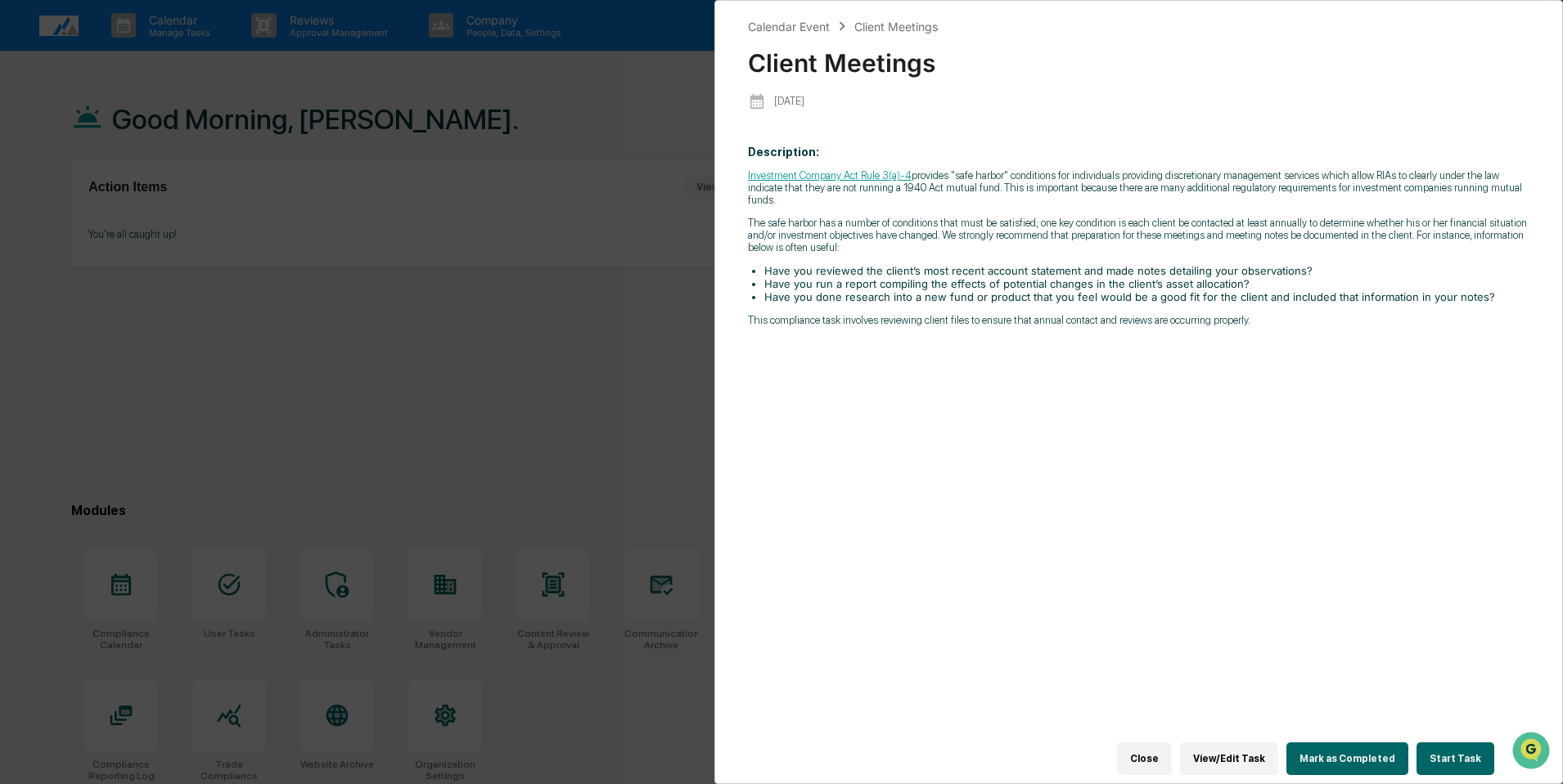
click at [1251, 743] on button "View/Edit Task" at bounding box center [1228, 758] width 98 height 33
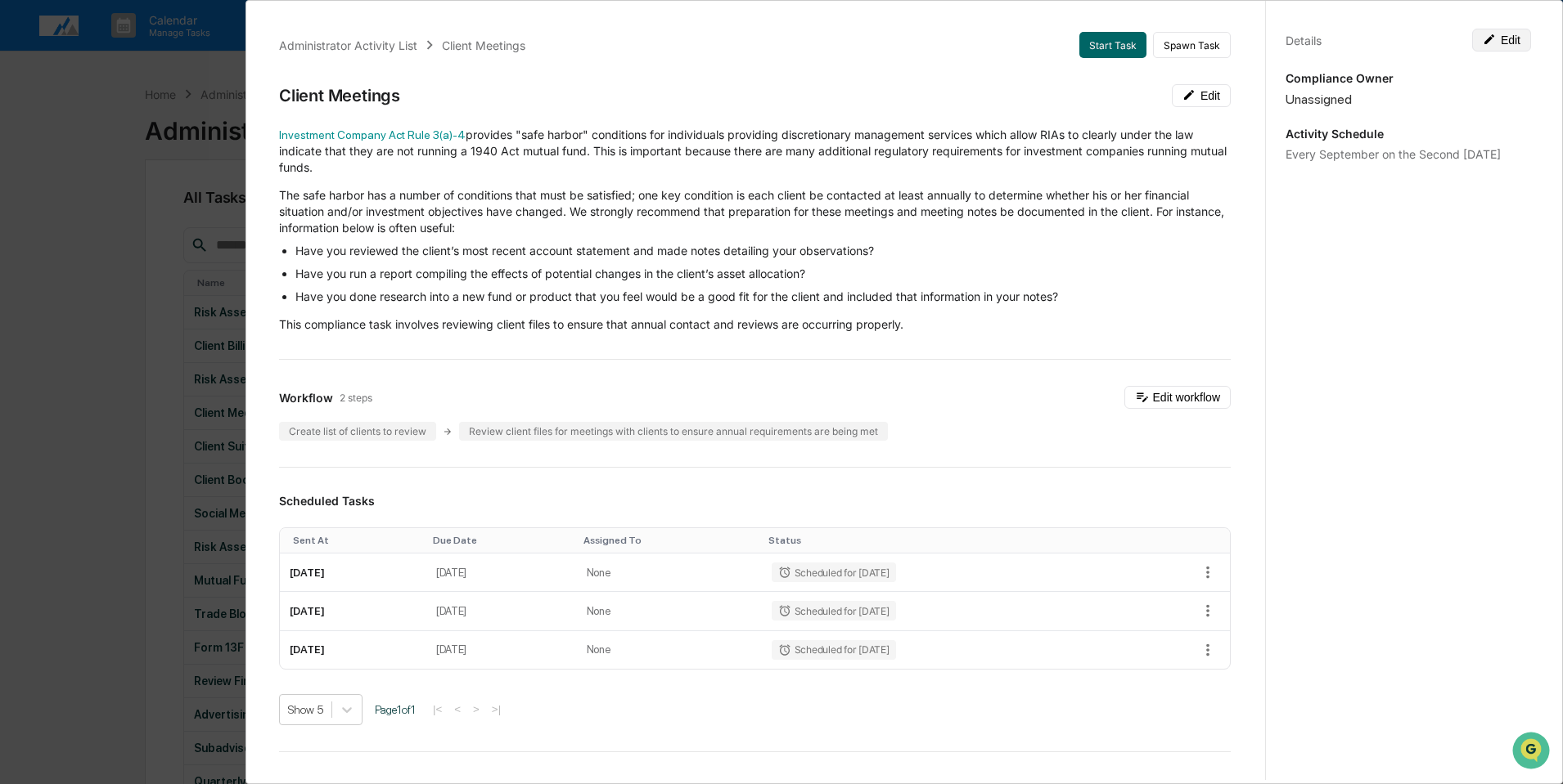
click at [1500, 41] on button "Edit" at bounding box center [1501, 40] width 59 height 23
drag, startPoint x: 1382, startPoint y: 170, endPoint x: 1327, endPoint y: 172, distance: 55.0
click at [1327, 172] on textarea "**********" at bounding box center [1408, 181] width 221 height 35
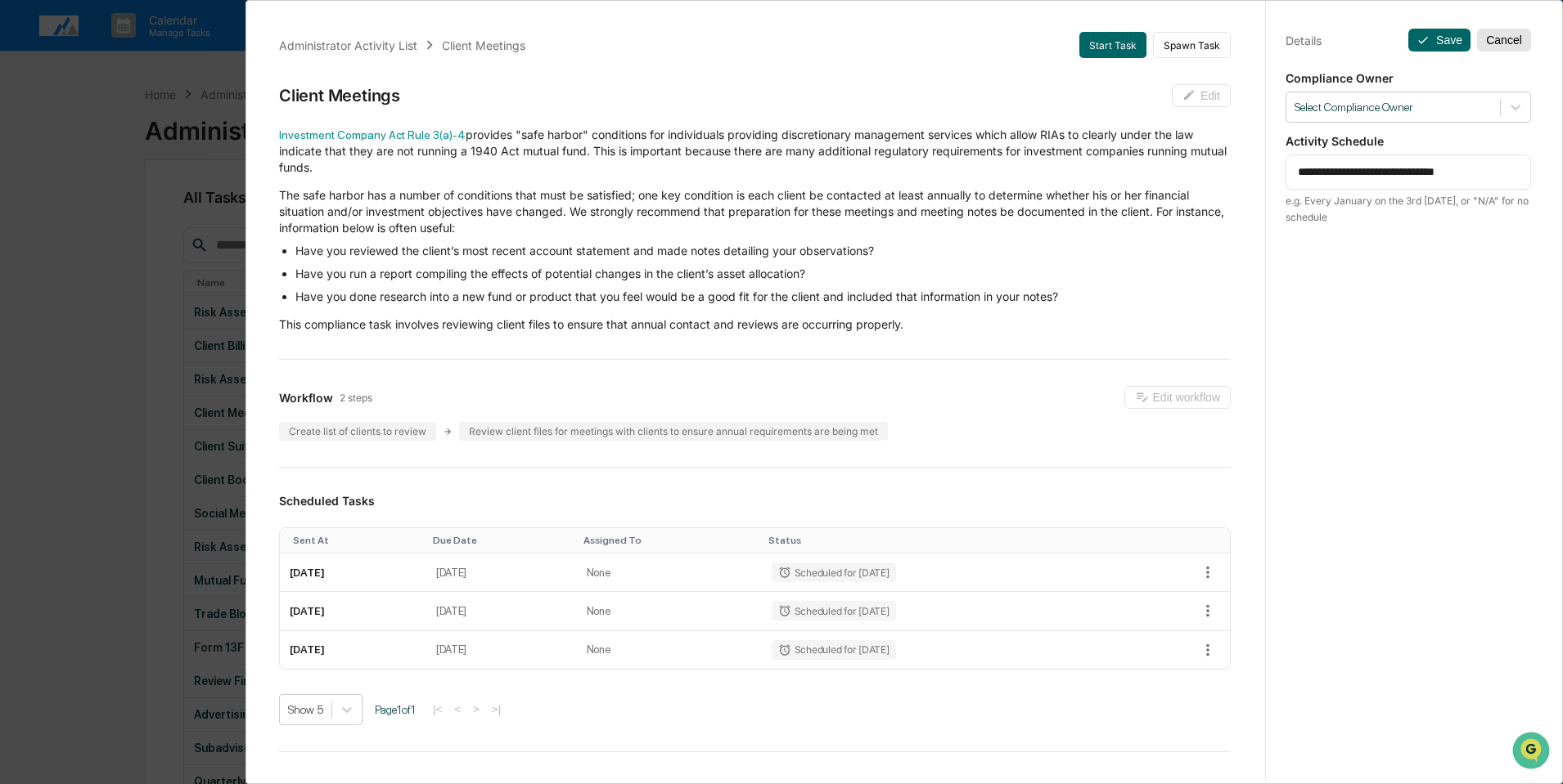
type textarea "**********"
click at [1498, 40] on button "Cancel" at bounding box center [1504, 40] width 54 height 23
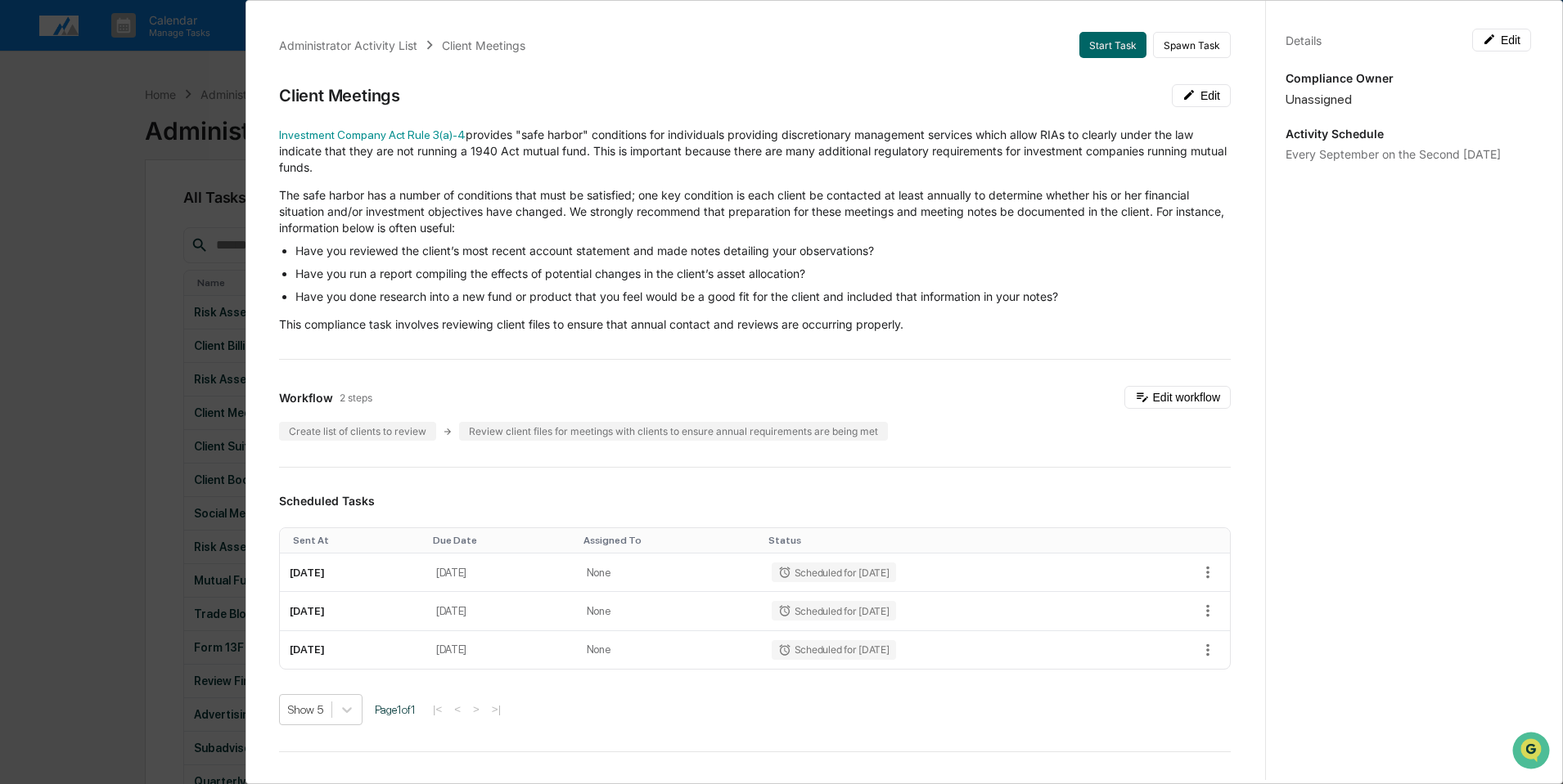
click at [109, 96] on div "Administrator Activity List Client Meetings Start Task Spawn Task Client Meetin…" at bounding box center [782, 392] width 1563 height 784
